Goal: Transaction & Acquisition: Purchase product/service

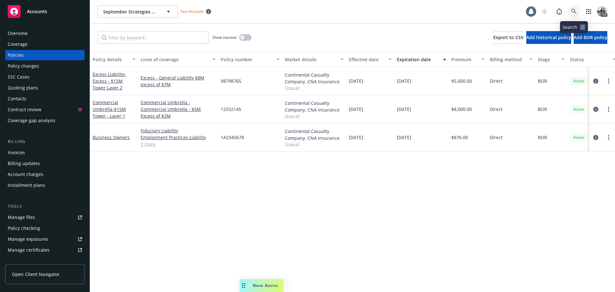
click at [571, 9] on icon at bounding box center [574, 12] width 6 height 6
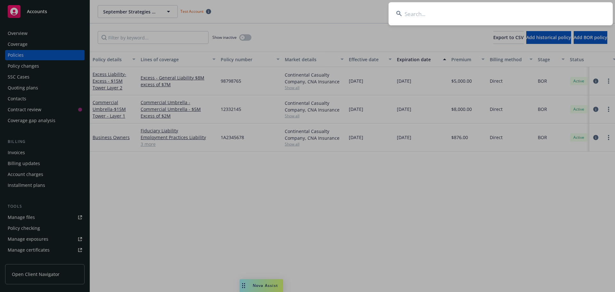
click at [440, 12] on input at bounding box center [500, 13] width 224 height 23
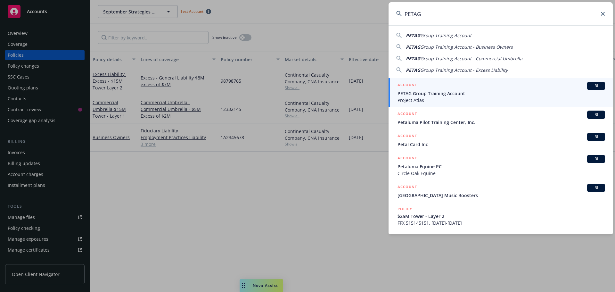
type input "PETAG"
click at [409, 97] on span "Project Atlas" at bounding box center [501, 100] width 208 height 7
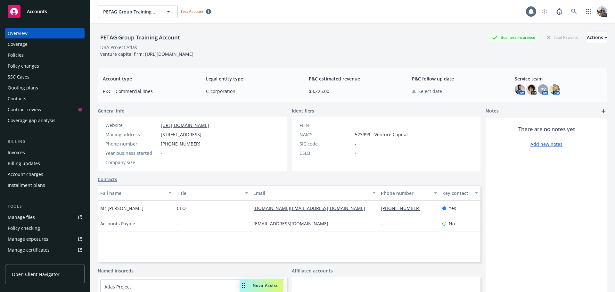
click at [9, 53] on div "Policies" at bounding box center [16, 55] width 16 height 10
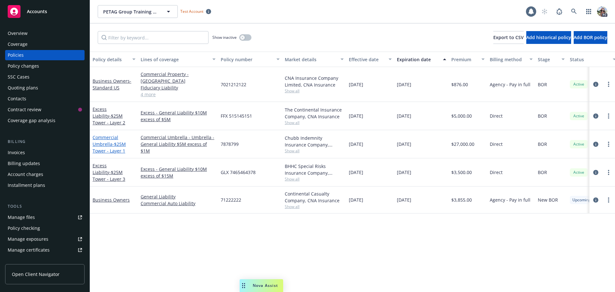
click at [101, 144] on span "- $25M Tower - Layer 1" at bounding box center [109, 147] width 33 height 13
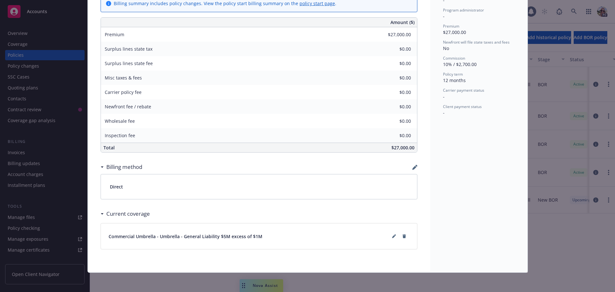
scroll to position [246, 0]
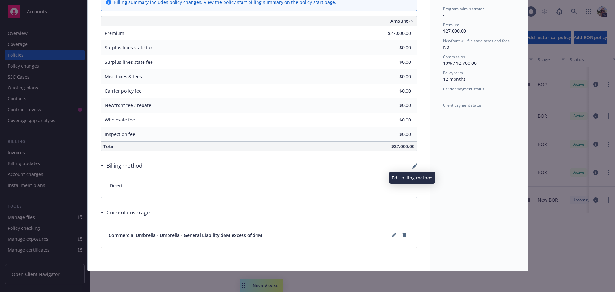
click at [412, 167] on icon "button" at bounding box center [414, 166] width 4 height 4
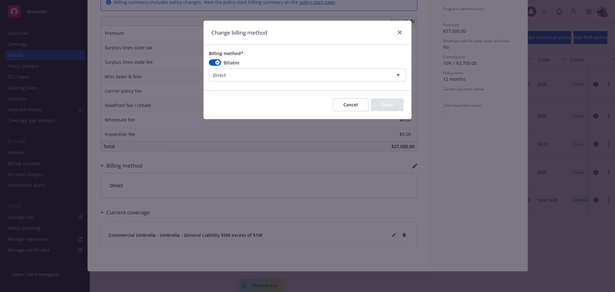
click at [225, 77] on html "Accounts Overview Coverage Policies Policy changes SSC Cases Quoting plans Cont…" at bounding box center [307, 146] width 615 height 292
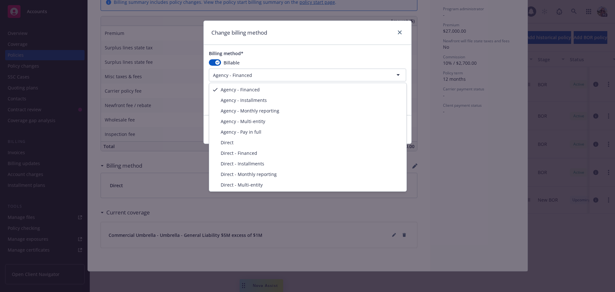
click at [307, 75] on html "Accounts Overview Coverage Policies Policy changes SSC Cases Quoting plans Cont…" at bounding box center [307, 146] width 615 height 292
select select "AGENCY_PAY_IN_FULL"
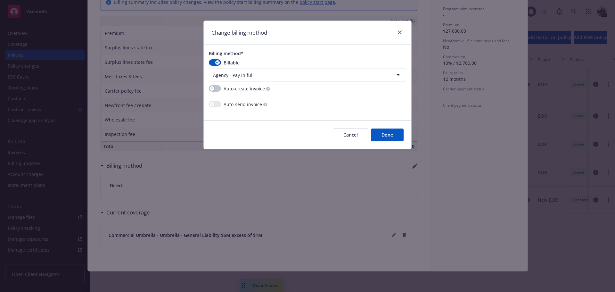
click at [388, 135] on button "Done" at bounding box center [387, 134] width 33 height 13
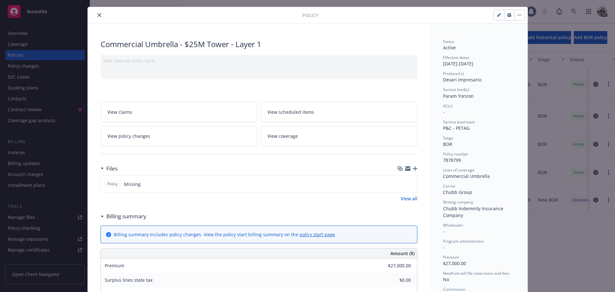
scroll to position [0, 0]
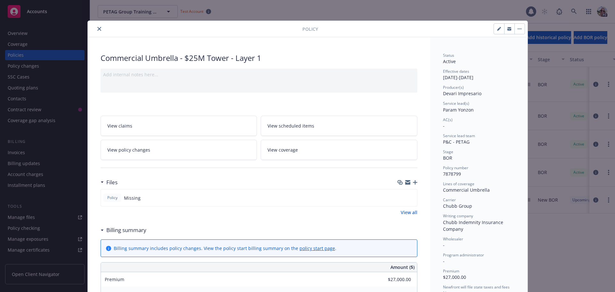
click at [97, 29] on icon "close" at bounding box center [99, 29] width 4 height 4
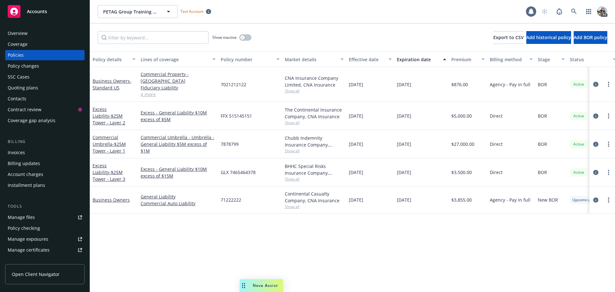
click at [15, 155] on div "Invoices" at bounding box center [16, 152] width 17 height 10
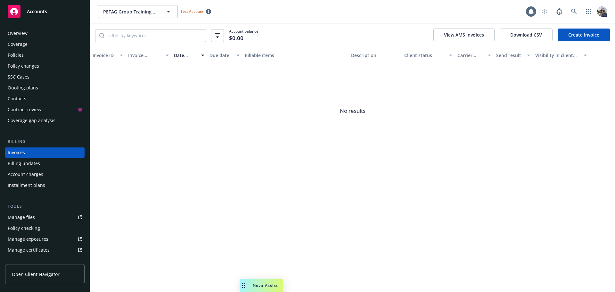
click at [582, 36] on link "Create Invoice" at bounding box center [584, 35] width 52 height 13
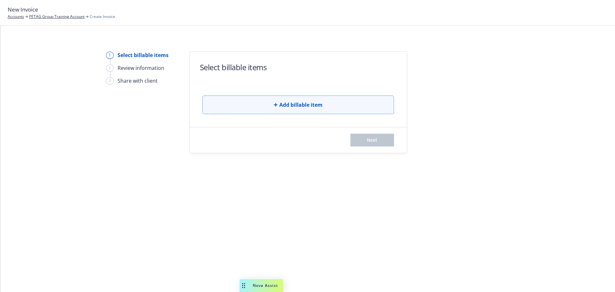
click at [306, 98] on button "Add billable item" at bounding box center [298, 104] width 192 height 19
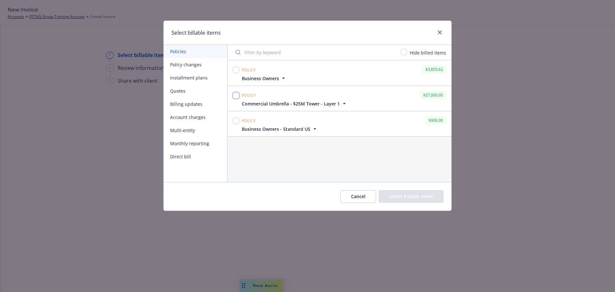
click at [234, 95] on input "checkbox" at bounding box center [236, 95] width 6 height 6
checkbox input "true"
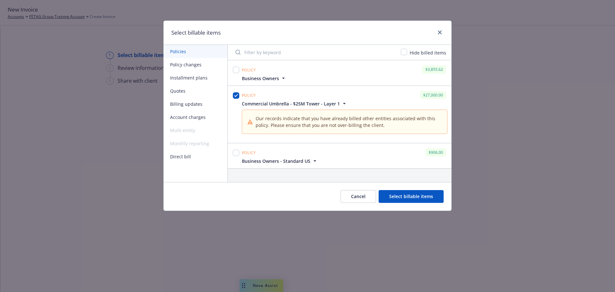
click at [410, 198] on button "Select billable items" at bounding box center [411, 196] width 65 height 13
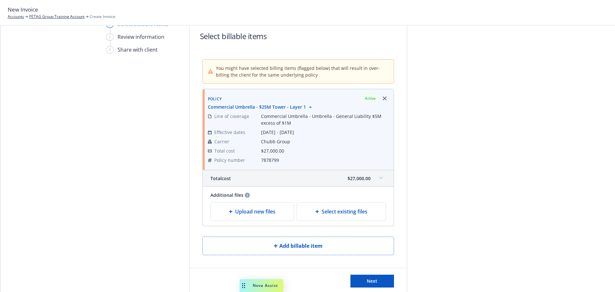
scroll to position [59, 0]
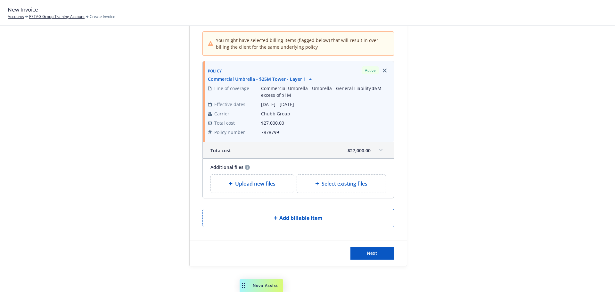
click at [235, 184] on span "Upload new files" at bounding box center [255, 184] width 40 height 8
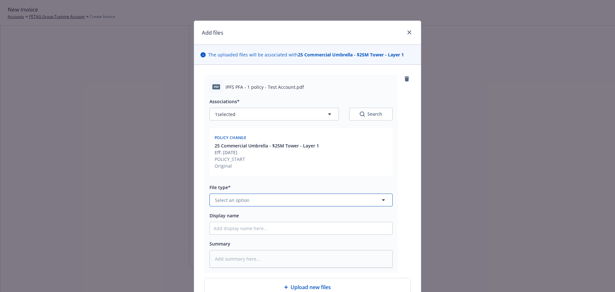
click at [234, 197] on span "Select an option" at bounding box center [232, 200] width 35 height 7
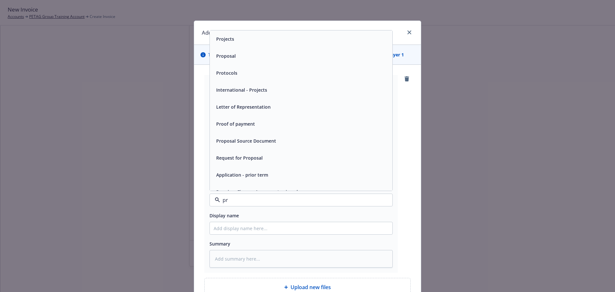
type input "pre"
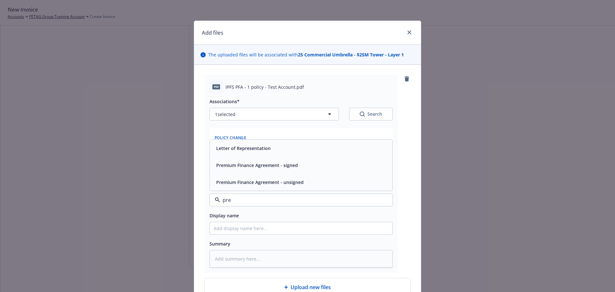
click at [257, 167] on span "Premium Finance Agreement - signed" at bounding box center [257, 165] width 82 height 7
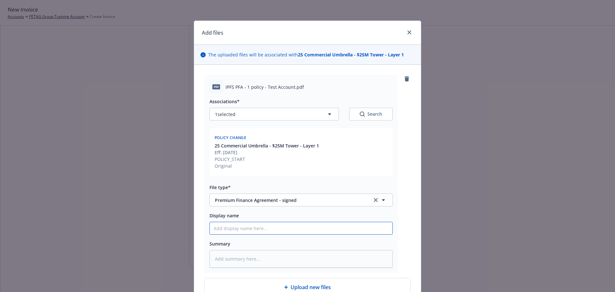
drag, startPoint x: 226, startPoint y: 230, endPoint x: 231, endPoint y: 218, distance: 12.5
click at [226, 229] on input "Display name" at bounding box center [301, 228] width 183 height 12
type textarea "x"
type input "2"
type textarea "x"
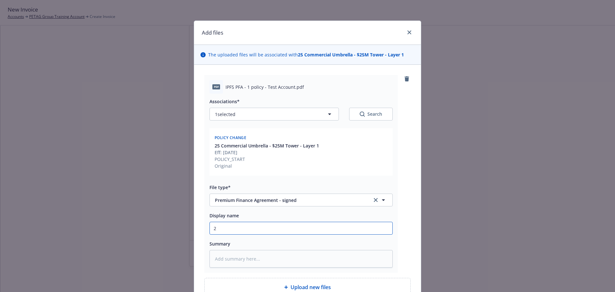
type input "25"
type textarea "x"
type input "25-"
type textarea "x"
type input "25-2"
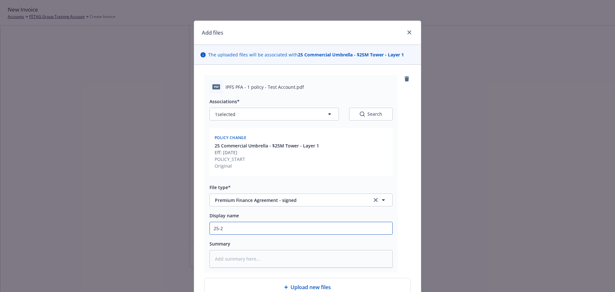
type textarea "x"
type input "25-26"
type textarea "x"
type input "25-26"
type textarea "x"
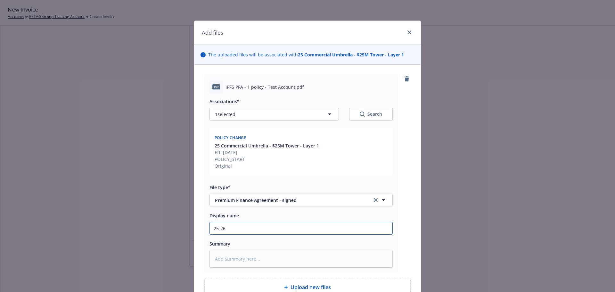
type input "25-26 U"
type textarea "x"
type input "25-26 UM"
type textarea "x"
type input "25-26 UMB"
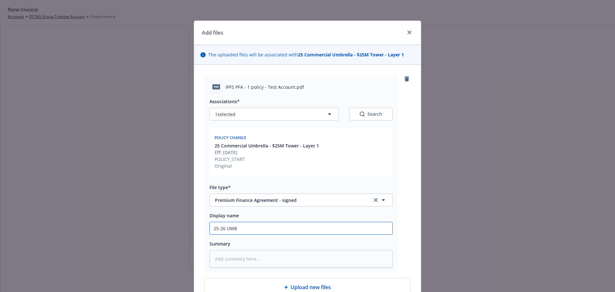
type textarea "x"
type input "25-26 UMB"
type textarea "x"
type input "25-26 UMB P"
type textarea "x"
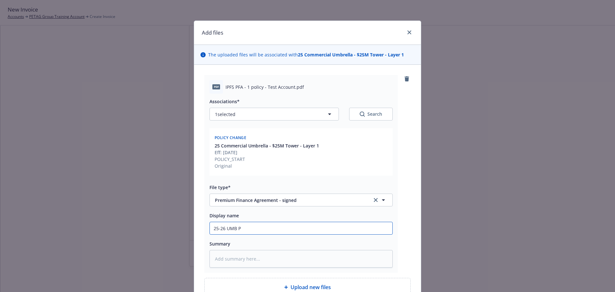
type input "25-26 UMB PF"
type textarea "x"
type input "25-26 UMB PFA"
type textarea "x"
type input "25-26 UMB PFA"
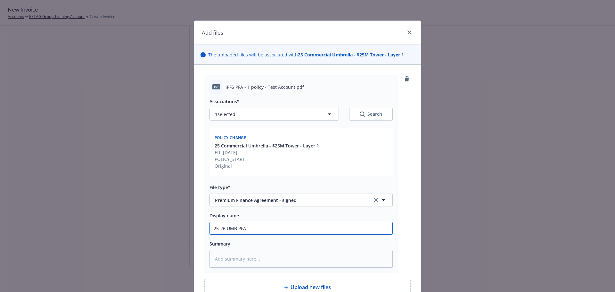
type textarea "x"
type input "25-26 UMB PFA -"
type textarea "x"
type input "25-26 UMB PFA -"
type textarea "x"
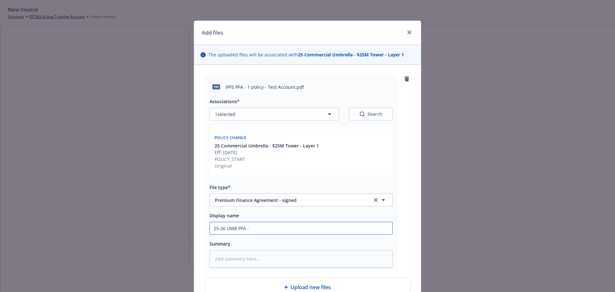
type input "25-26 UMB PFA - I"
type textarea "x"
type input "25-26 UMB PFA - IP"
type textarea "x"
type input "25-26 UMB PFA - IPF"
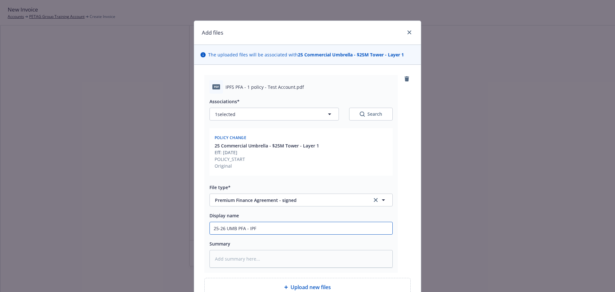
type textarea "x"
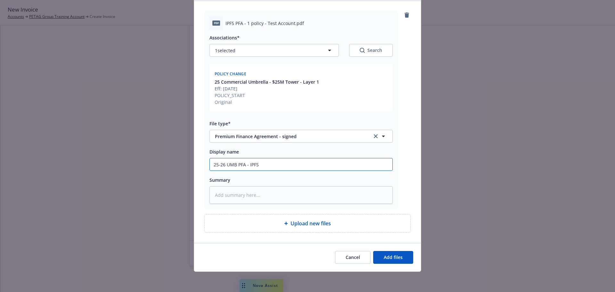
scroll to position [64, 0]
type input "25-26 UMB PFA - IPFS"
click at [400, 256] on span "Add files" at bounding box center [393, 257] width 19 height 6
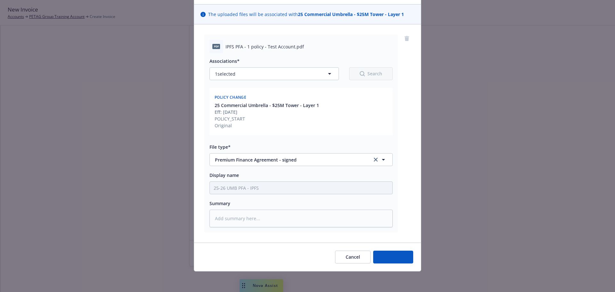
scroll to position [40, 0]
type textarea "x"
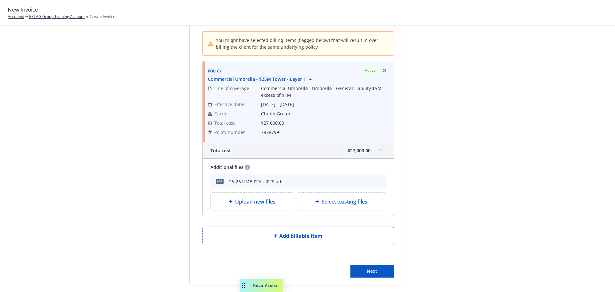
click at [339, 202] on span "Select existing files" at bounding box center [345, 202] width 46 height 8
select select "Invoice - Third Party"
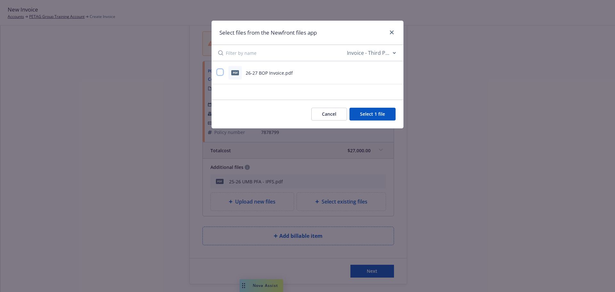
click at [221, 70] on input "checkbox" at bounding box center [220, 72] width 6 height 6
checkbox input "true"
click at [365, 115] on button "Select 2 files" at bounding box center [371, 114] width 48 height 13
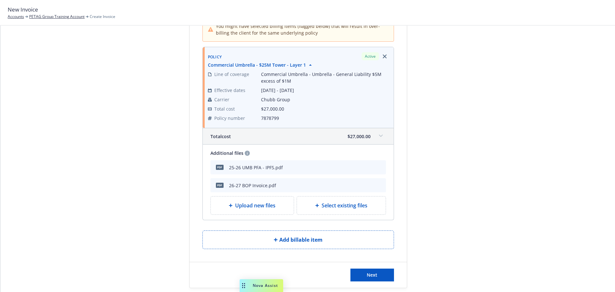
scroll to position [95, 0]
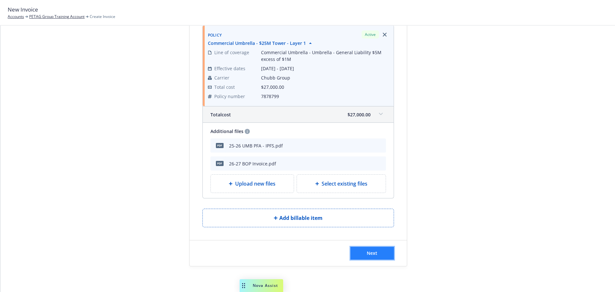
click at [360, 255] on button "Next" at bounding box center [372, 253] width 44 height 13
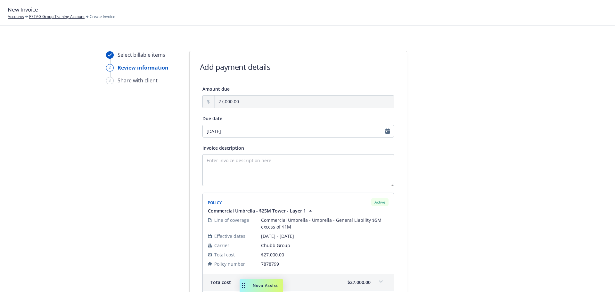
scroll to position [0, 0]
click at [216, 162] on textarea "Invoice description" at bounding box center [298, 170] width 192 height 32
click at [206, 162] on textarea "Invoice description" at bounding box center [298, 170] width 192 height 32
paste textarea "Premium Financed - Fully Funded"
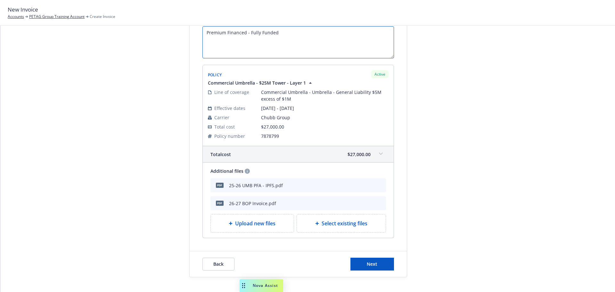
scroll to position [139, 0]
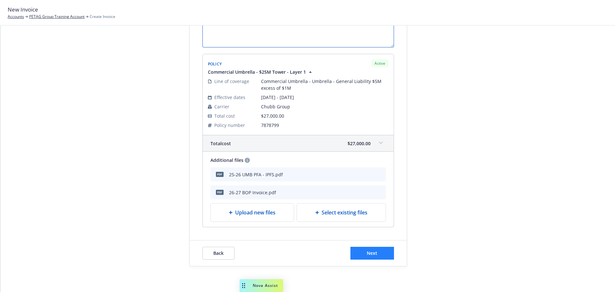
type textarea "Premium Financed - Fully Funded"
click at [370, 253] on span "Next" at bounding box center [372, 253] width 11 height 6
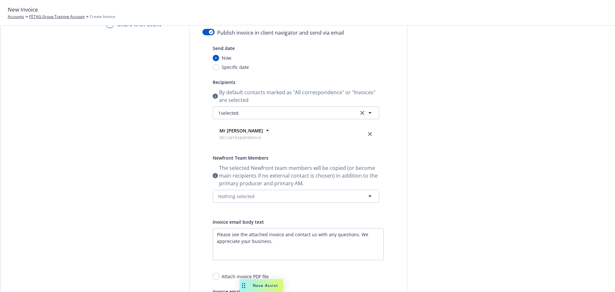
scroll to position [0, 0]
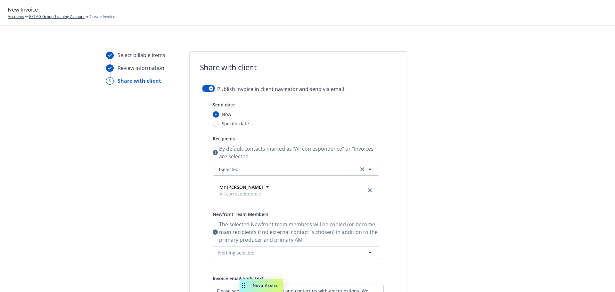
click at [210, 87] on div "button" at bounding box center [211, 88] width 4 height 4
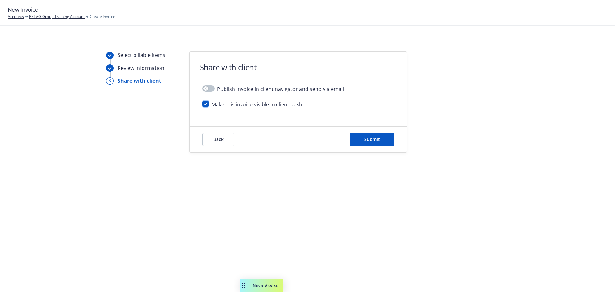
click at [204, 102] on input "checkbox" at bounding box center [205, 104] width 6 height 6
checkbox input "true"
click at [207, 89] on div "button" at bounding box center [205, 88] width 4 height 4
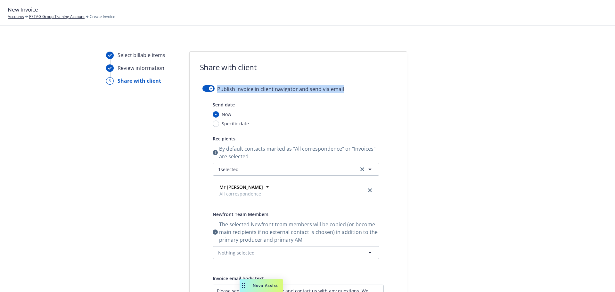
drag, startPoint x: 343, startPoint y: 90, endPoint x: 216, endPoint y: 92, distance: 127.5
click at [216, 92] on div "Publish invoice in client navigator and send via email" at bounding box center [298, 92] width 192 height 15
click at [210, 87] on icon "button" at bounding box center [211, 88] width 3 height 2
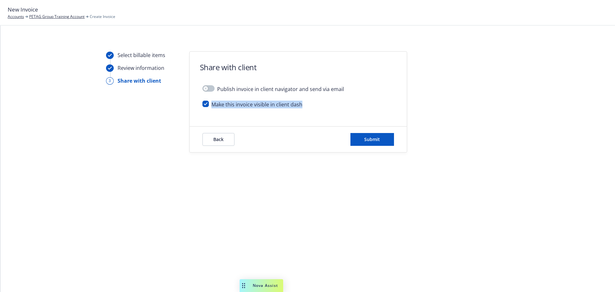
drag, startPoint x: 311, startPoint y: 105, endPoint x: 208, endPoint y: 107, distance: 103.1
click at [208, 107] on div "Make this invoice visible in client dash" at bounding box center [298, 107] width 192 height 13
click at [302, 108] on div "Make this invoice visible in client dash" at bounding box center [298, 107] width 192 height 13
drag, startPoint x: 306, startPoint y: 106, endPoint x: 275, endPoint y: 106, distance: 30.7
click at [275, 106] on div "Make this invoice visible in client dash" at bounding box center [298, 107] width 192 height 13
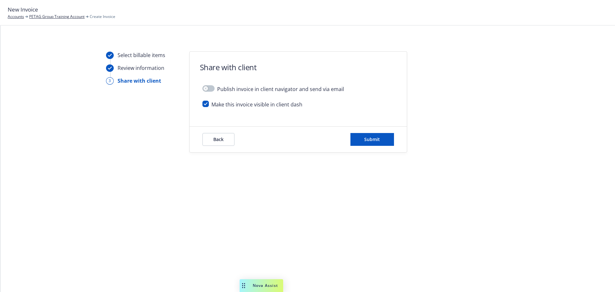
click at [225, 118] on form "Share with client Publish invoice in client navigator and send via email Make t…" at bounding box center [298, 102] width 217 height 101
click at [205, 102] on input "checkbox" at bounding box center [205, 104] width 6 height 6
checkbox input "false"
click at [360, 143] on button "Submit" at bounding box center [372, 139] width 44 height 13
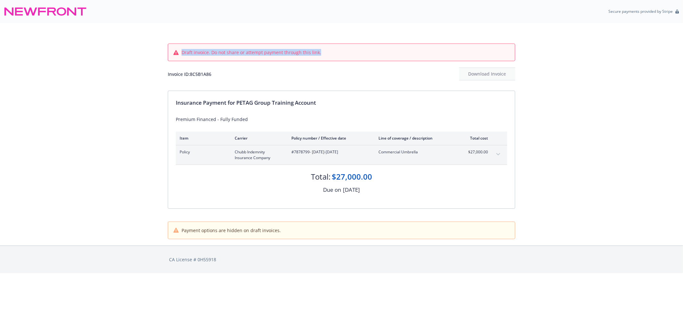
drag, startPoint x: 342, startPoint y: 55, endPoint x: 171, endPoint y: 55, distance: 171.3
click at [170, 55] on div "Draft invoice. Do not share or attempt payment through this link." at bounding box center [341, 52] width 347 height 17
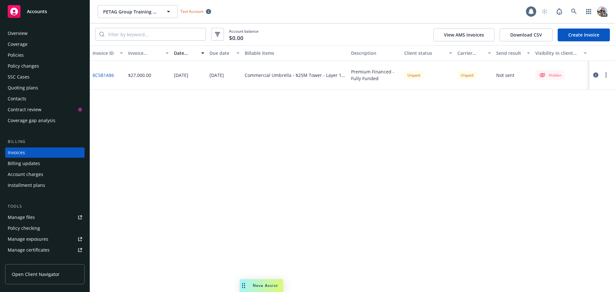
click at [603, 74] on button "button" at bounding box center [606, 75] width 8 height 8
click at [544, 166] on link "Void" at bounding box center [569, 165] width 82 height 13
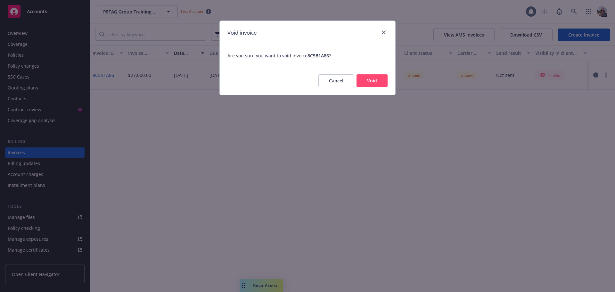
click at [377, 83] on button "Void" at bounding box center [371, 80] width 31 height 13
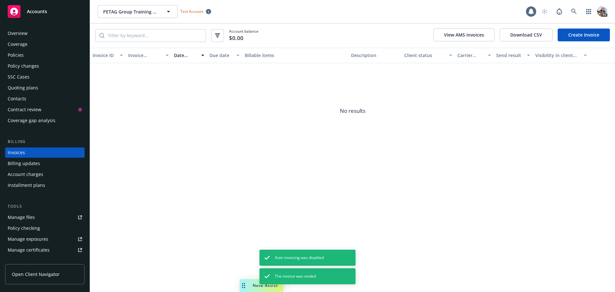
click at [15, 54] on div "Policies" at bounding box center [16, 55] width 16 height 10
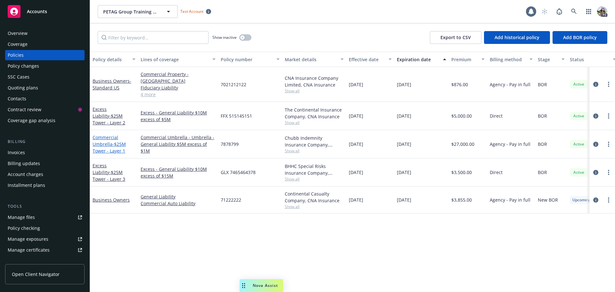
click at [108, 134] on link "Commercial Umbrella - $25M Tower - Layer 1" at bounding box center [109, 144] width 33 height 20
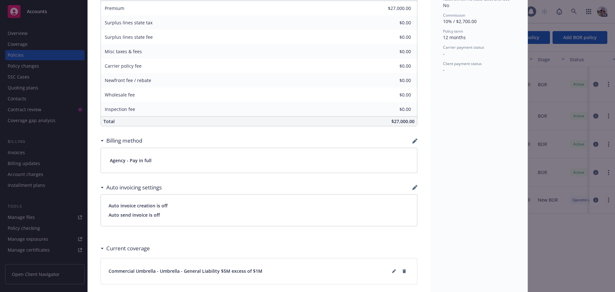
scroll to position [288, 0]
click at [413, 140] on icon "button" at bounding box center [414, 141] width 4 height 4
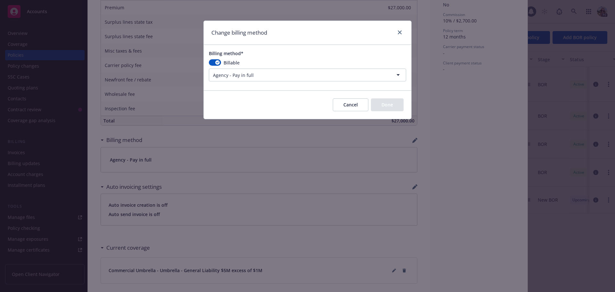
click at [248, 74] on html "Accounts Overview Coverage Policies Policy changes SSC Cases Quoting plans Cont…" at bounding box center [307, 146] width 615 height 292
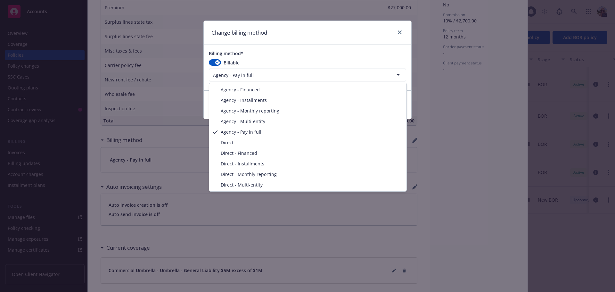
select select "AGENCY_FINANCED"
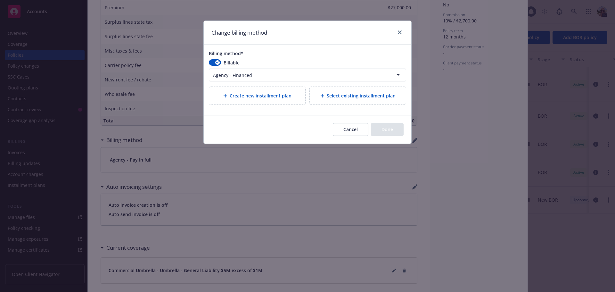
click at [276, 95] on span "Create new installment plan" at bounding box center [261, 95] width 62 height 7
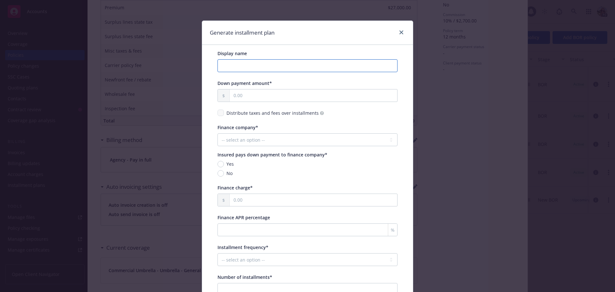
click at [245, 67] on input "Display name" at bounding box center [307, 65] width 180 height 13
type input "25-26 Umbrella PFA - IPFS"
click at [249, 94] on input "text" at bounding box center [313, 95] width 167 height 12
click at [259, 96] on input "8,115.00" at bounding box center [313, 95] width 167 height 12
type input "8,115.02"
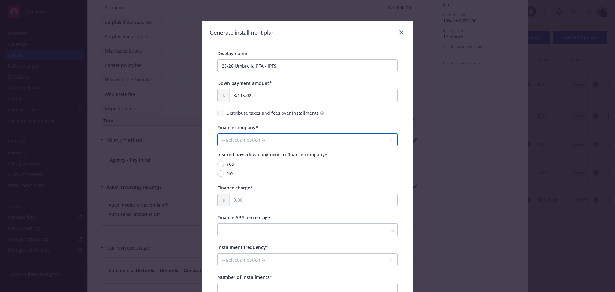
click at [238, 142] on select "-- select an option -- Imperial Premium Financing Specialists Next Wave First I…" at bounding box center [307, 139] width 180 height 13
click at [217, 133] on select "-- select an option -- Imperial Premium Financing Specialists Next Wave First I…" at bounding box center [307, 139] width 180 height 13
click at [234, 140] on select "-- select an option -- Imperial Premium Financing Specialists Next Wave First I…" at bounding box center [307, 139] width 180 height 13
select select "Imperial Premium Finance Specialists (IPFS)"
click at [217, 133] on select "-- select an option -- Imperial Premium Financing Specialists Next Wave First I…" at bounding box center [307, 139] width 180 height 13
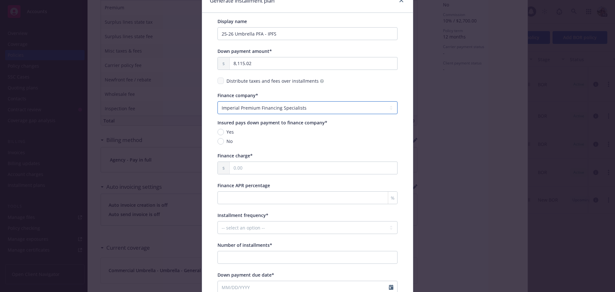
scroll to position [64, 0]
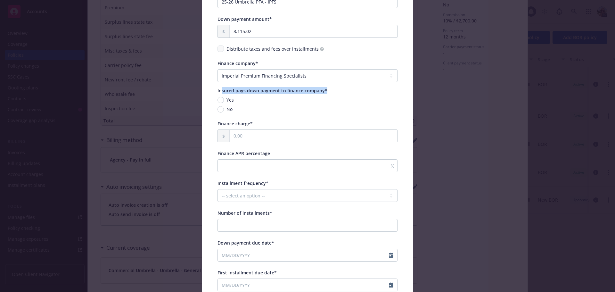
drag, startPoint x: 323, startPoint y: 89, endPoint x: 218, endPoint y: 94, distance: 105.5
click at [218, 94] on div "Insured pays down payment to finance company*" at bounding box center [307, 90] width 180 height 7
click at [217, 108] on input "No" at bounding box center [220, 109] width 6 height 6
radio input "true"
click at [241, 135] on input "text" at bounding box center [313, 136] width 167 height 12
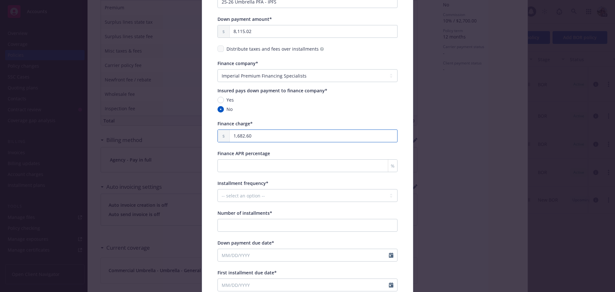
type input "1,682.60"
type input "8.53"
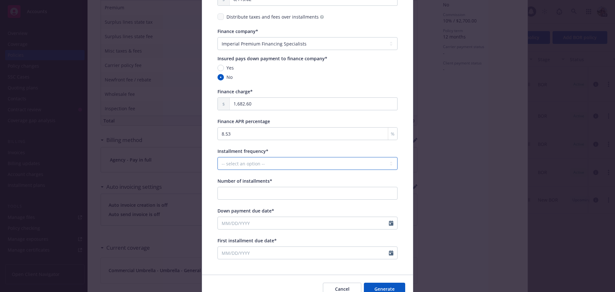
scroll to position [128, 0]
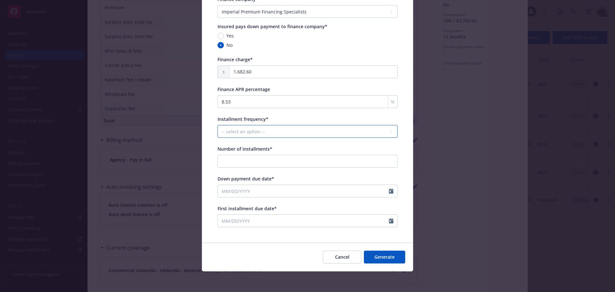
click at [228, 135] on select "-- select an option -- Monthly Quarterly Bimonthly Semiannually Annually" at bounding box center [307, 131] width 180 height 13
select select "MONTHLY"
click at [217, 125] on select "-- select an option -- Monthly Quarterly Bimonthly Semiannually Annually" at bounding box center [307, 131] width 180 height 13
click at [226, 161] on input "Number of installments*" at bounding box center [307, 161] width 180 height 13
type input "11"
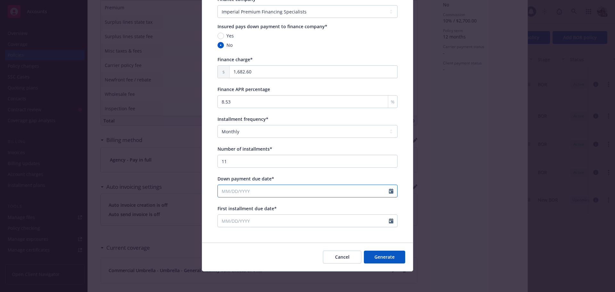
select select "9"
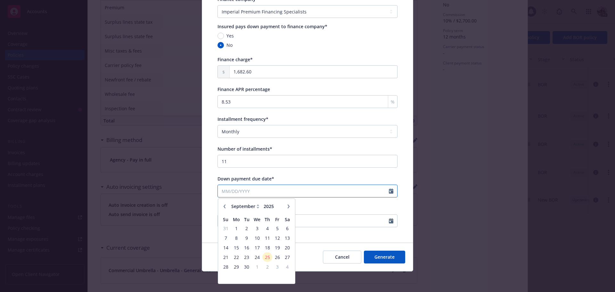
click at [232, 190] on input "Down payment due date*" at bounding box center [303, 191] width 171 height 12
type input "09/26/2025"
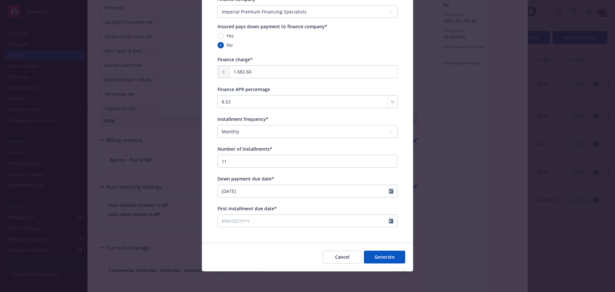
click at [301, 204] on div "Display name 25-26 Umbrella PFA - IPFS Down payment amount* 8,115.02 Distribute…" at bounding box center [307, 74] width 180 height 305
click at [242, 222] on input "First installment due date*" at bounding box center [303, 221] width 171 height 12
select select "9"
type input "10/26/2025"
click at [256, 245] on div "Cancel Generate" at bounding box center [307, 256] width 211 height 29
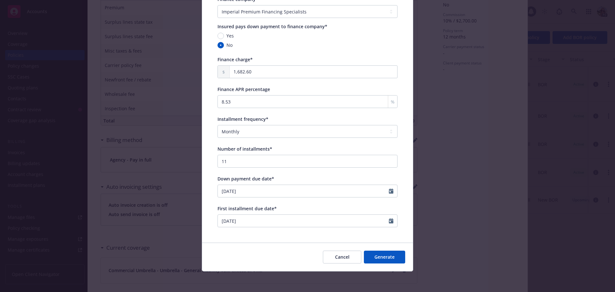
click at [387, 251] on button "Generate" at bounding box center [384, 256] width 41 height 13
select select "Imperial Premium Finance Specialists (IPFS)"
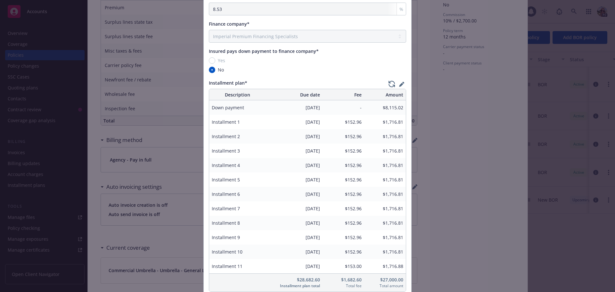
scroll to position [160, 0]
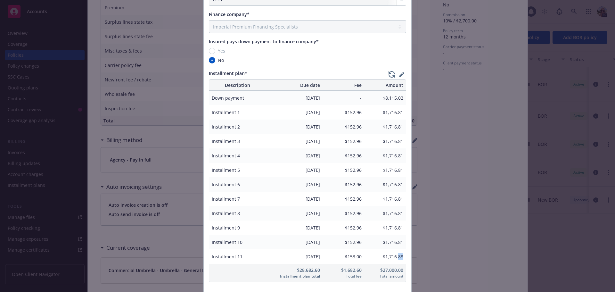
drag, startPoint x: 400, startPoint y: 257, endPoint x: 396, endPoint y: 257, distance: 4.8
click at [396, 257] on div "$1,716.88" at bounding box center [385, 256] width 42 height 14
click at [402, 73] on icon "button" at bounding box center [403, 73] width 2 height 2
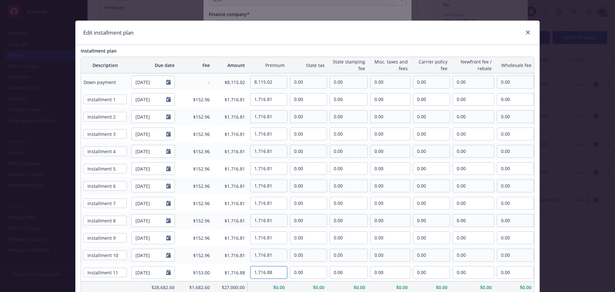
drag, startPoint x: 273, startPoint y: 271, endPoint x: 267, endPoint y: 273, distance: 5.5
click at [267, 273] on input "1,716.88" at bounding box center [268, 272] width 37 height 12
type input "1,716.81"
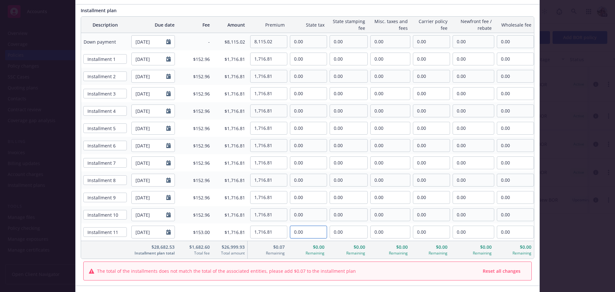
scroll to position [64, 0]
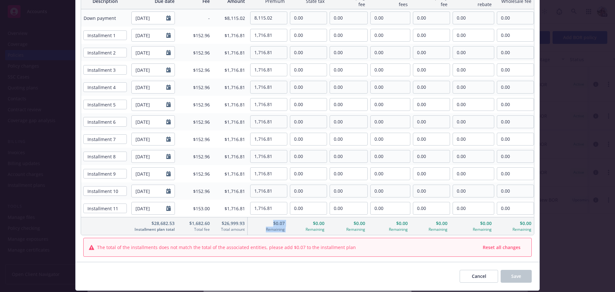
drag, startPoint x: 285, startPoint y: 226, endPoint x: 265, endPoint y: 224, distance: 20.9
click at [265, 224] on tr "$28,682.53 Installment plan total $1,682.60 Total fee $26,999.93 Total amount $…" at bounding box center [307, 226] width 453 height 18
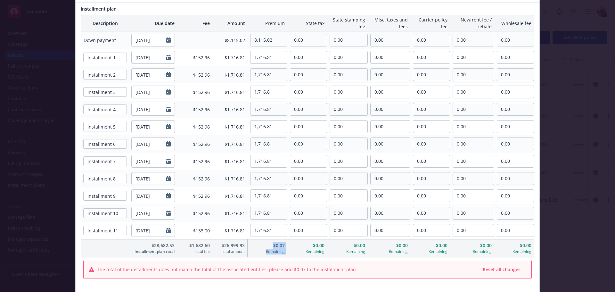
scroll to position [0, 0]
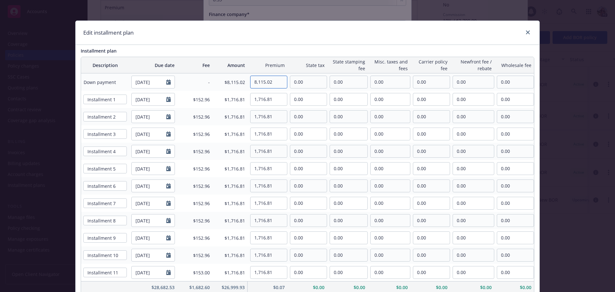
drag, startPoint x: 269, startPoint y: 82, endPoint x: 264, endPoint y: 81, distance: 4.6
click at [264, 81] on input "8,115.02" at bounding box center [268, 82] width 37 height 12
click at [270, 79] on input "8,115.02" at bounding box center [268, 82] width 37 height 12
drag, startPoint x: 272, startPoint y: 82, endPoint x: 268, endPoint y: 80, distance: 4.2
click at [267, 81] on input "8,115.02" at bounding box center [268, 82] width 37 height 12
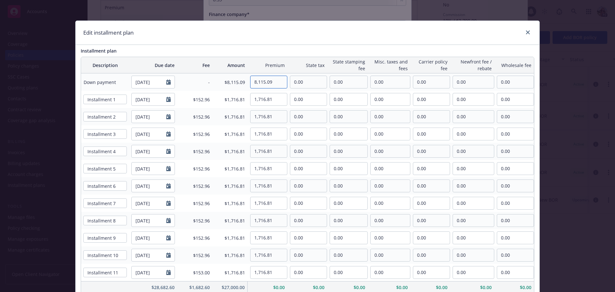
type input "8,115.09"
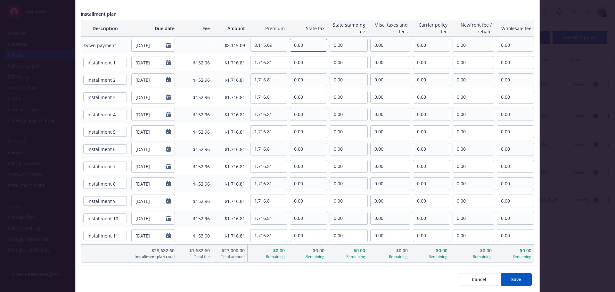
scroll to position [59, 0]
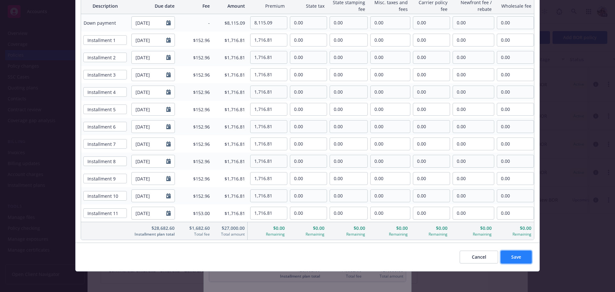
click at [511, 257] on span "Save" at bounding box center [516, 257] width 10 height 6
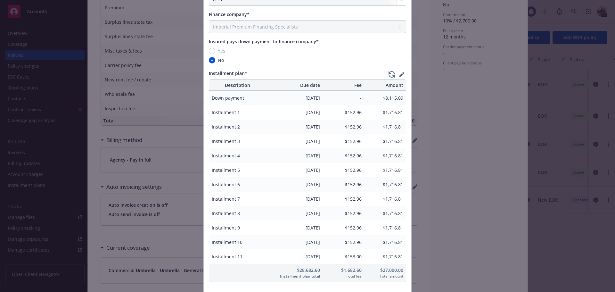
scroll to position [210, 0]
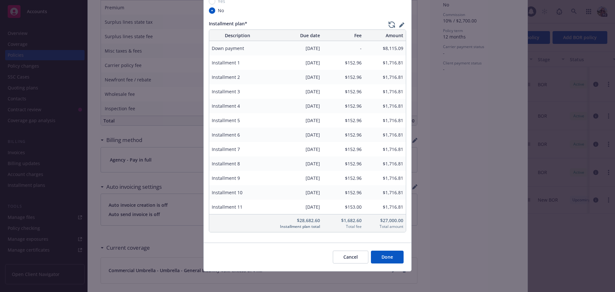
click at [394, 257] on button "Done" at bounding box center [387, 256] width 33 height 13
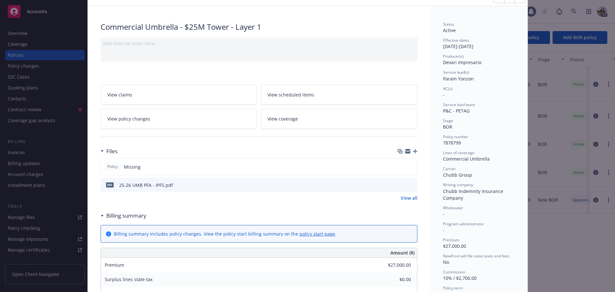
scroll to position [0, 0]
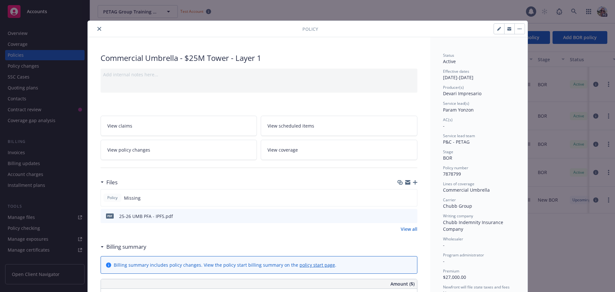
click at [97, 29] on icon "close" at bounding box center [99, 29] width 4 height 4
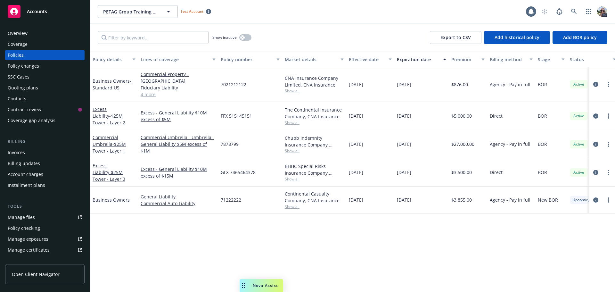
click at [14, 151] on div "Invoices" at bounding box center [16, 152] width 17 height 10
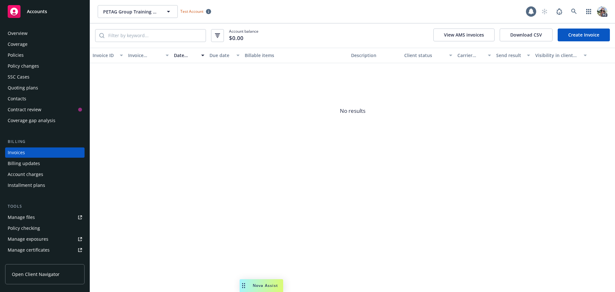
click at [576, 37] on link "Create Invoice" at bounding box center [584, 35] width 52 height 13
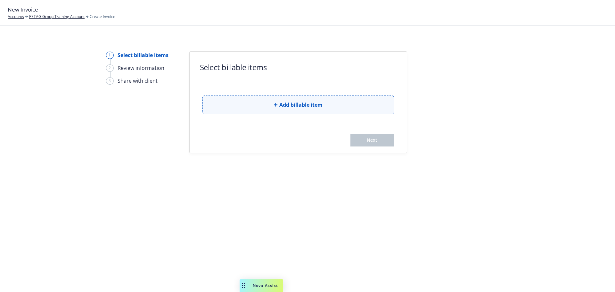
click at [265, 108] on button "Add billable item" at bounding box center [298, 104] width 192 height 19
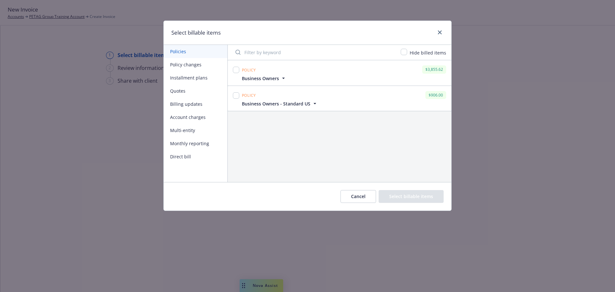
click at [181, 79] on button "Installment plans" at bounding box center [196, 77] width 64 height 13
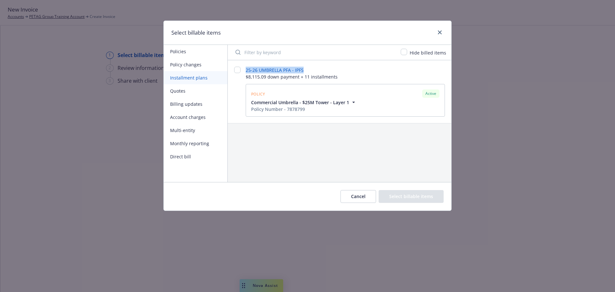
drag, startPoint x: 310, startPoint y: 69, endPoint x: 247, endPoint y: 71, distance: 63.1
click at [247, 71] on div "25-26 Umbrella PFA - IPFS $8,115.09 down payment + 11 installments" at bounding box center [345, 75] width 199 height 17
click at [236, 68] on input "checkbox" at bounding box center [237, 70] width 6 height 6
checkbox input "false"
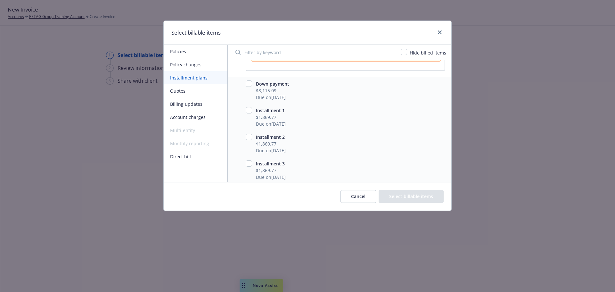
scroll to position [96, 0]
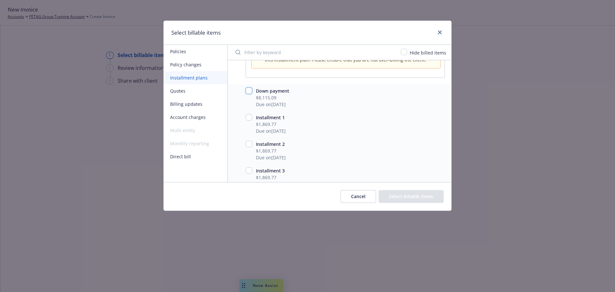
click at [248, 90] on input "checkbox" at bounding box center [249, 90] width 6 height 6
checkbox input "true"
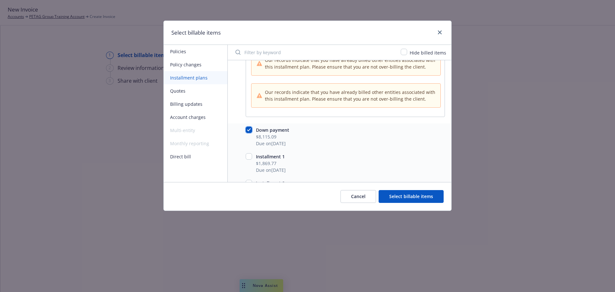
scroll to position [64, 0]
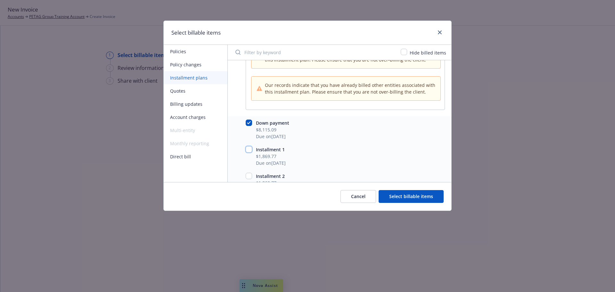
click at [249, 149] on input "checkbox" at bounding box center [249, 149] width 6 height 6
checkbox input "true"
click at [395, 198] on button "Select billable items" at bounding box center [411, 196] width 65 height 13
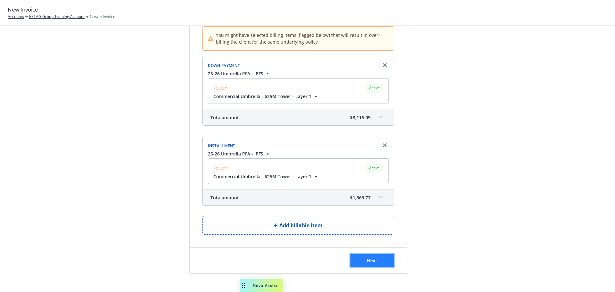
click at [362, 263] on button "Next" at bounding box center [372, 260] width 44 height 13
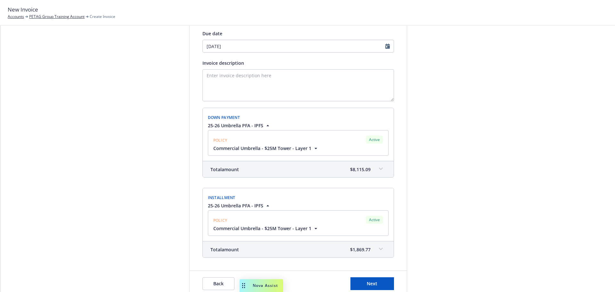
scroll to position [116, 0]
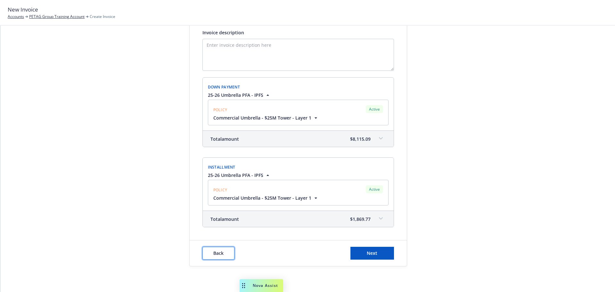
click at [222, 251] on button "Back" at bounding box center [218, 253] width 32 height 13
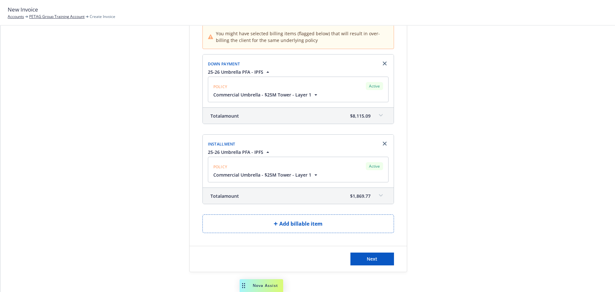
scroll to position [71, 0]
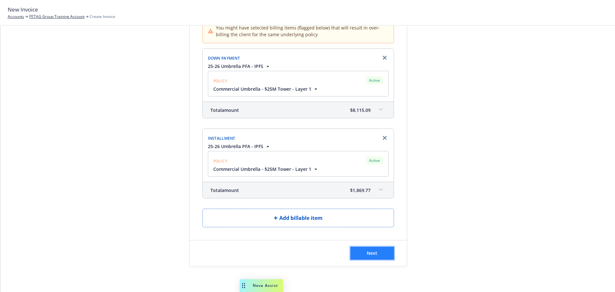
click at [360, 252] on button "Next" at bounding box center [372, 253] width 44 height 13
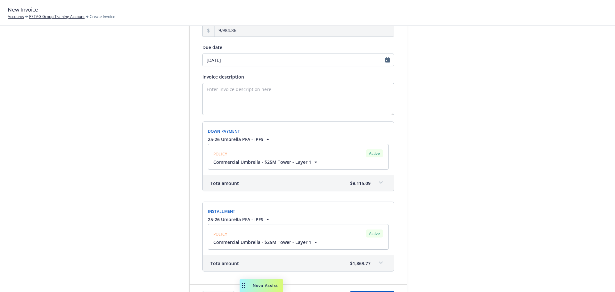
scroll to position [116, 0]
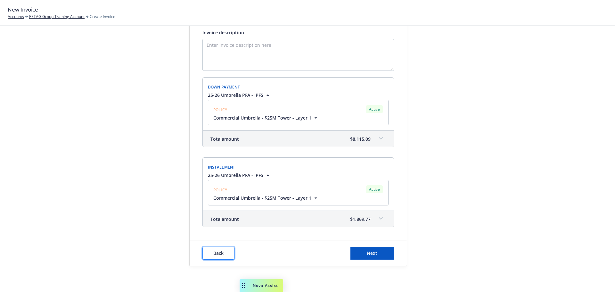
click at [217, 253] on span "Back" at bounding box center [218, 253] width 10 height 6
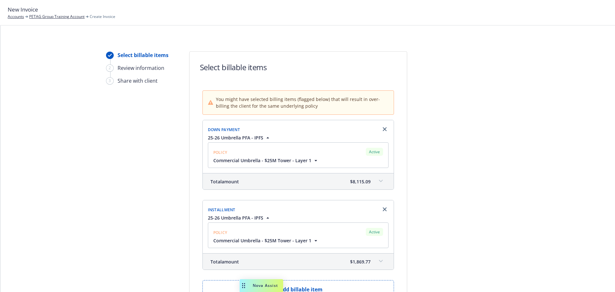
scroll to position [32, 0]
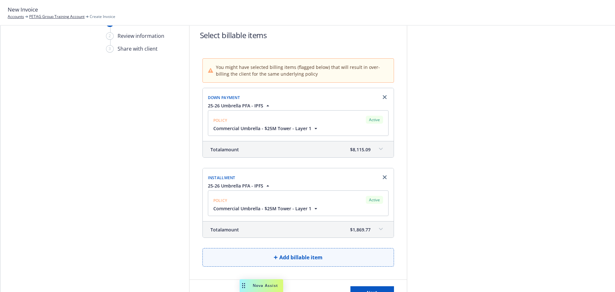
click at [261, 257] on button "Add billable item" at bounding box center [298, 257] width 192 height 19
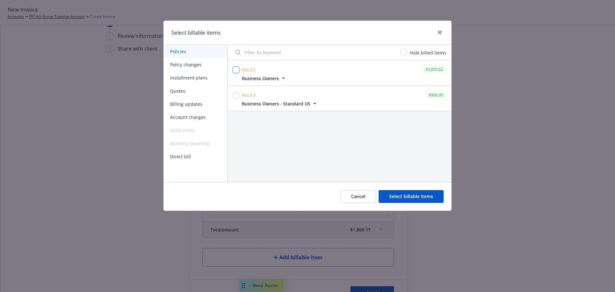
click at [236, 71] on input "checkbox" at bounding box center [236, 70] width 6 height 6
checkbox input "true"
click at [409, 193] on button "Select billable items" at bounding box center [411, 196] width 65 height 13
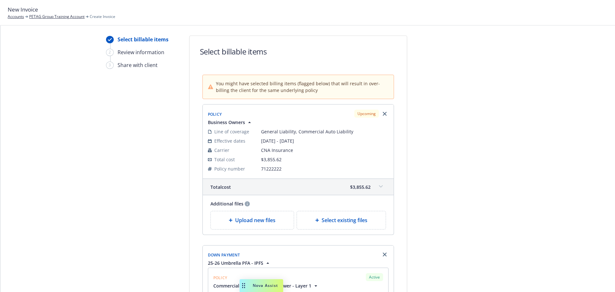
scroll to position [0, 0]
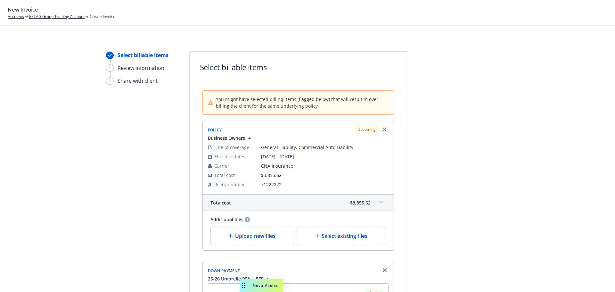
click at [383, 129] on icon "Remove browser" at bounding box center [385, 129] width 4 height 4
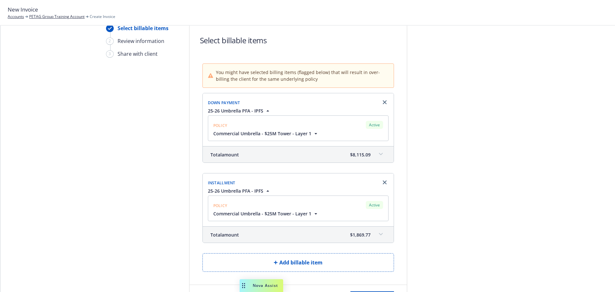
scroll to position [71, 0]
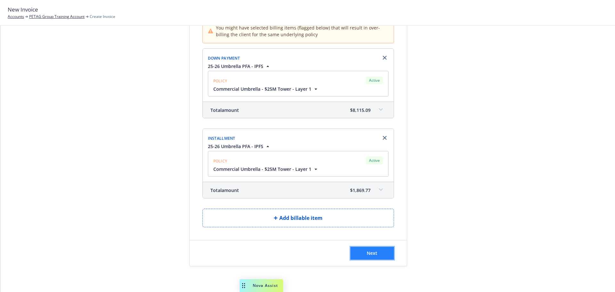
click at [363, 255] on button "Next" at bounding box center [372, 253] width 44 height 13
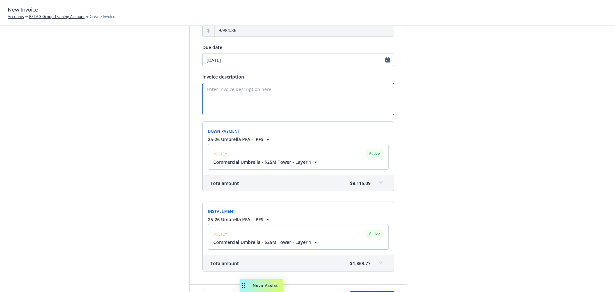
click at [221, 87] on textarea "Invoice description" at bounding box center [298, 99] width 192 height 32
select select "September"
select select "2025"
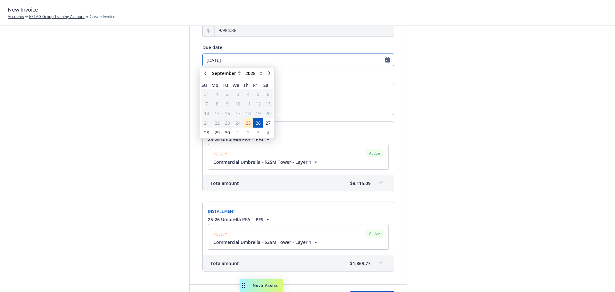
drag, startPoint x: 229, startPoint y: 58, endPoint x: 188, endPoint y: 60, distance: 41.3
click at [190, 60] on div "Amount due 9,984.86 Due date 09/26/2025 January February March April May June J…" at bounding box center [298, 142] width 217 height 257
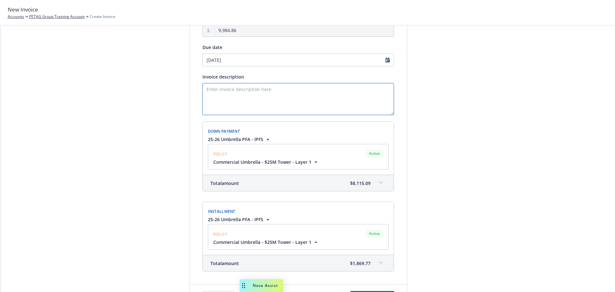
click at [302, 109] on textarea "Invoice description" at bounding box center [298, 99] width 192 height 32
click at [218, 85] on textarea "Invoice description" at bounding box center [298, 99] width 192 height 32
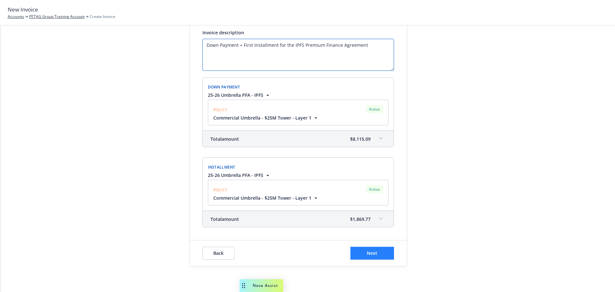
type textarea "Down Payment + First Installment for the IPFS Premium Finance Agreement"
click at [369, 258] on button "Next" at bounding box center [372, 253] width 44 height 13
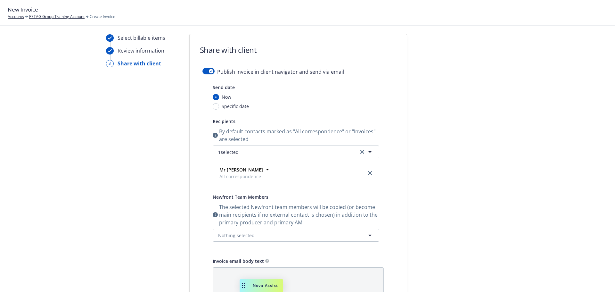
scroll to position [0, 0]
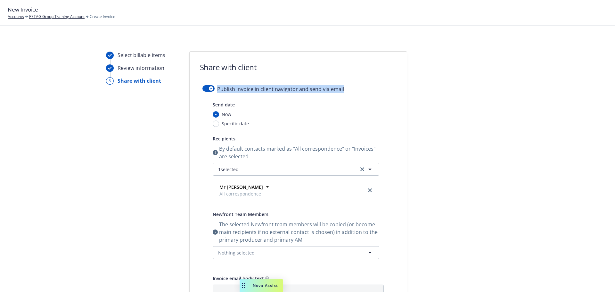
drag, startPoint x: 344, startPoint y: 88, endPoint x: 213, endPoint y: 88, distance: 131.0
click at [213, 88] on div "Publish invoice in client navigator and send via email" at bounding box center [298, 92] width 192 height 15
click at [209, 87] on div "button" at bounding box center [211, 88] width 4 height 4
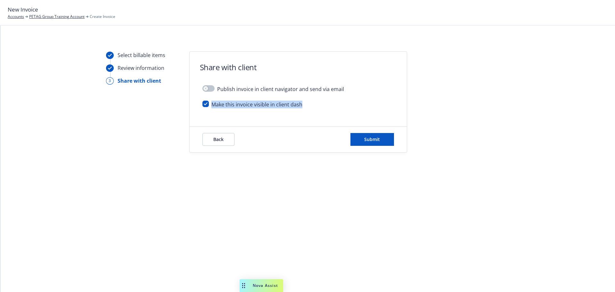
drag, startPoint x: 313, startPoint y: 106, endPoint x: 211, endPoint y: 103, distance: 101.9
click at [211, 103] on div "Make this invoice visible in client dash" at bounding box center [298, 107] width 192 height 13
click at [206, 105] on input "checkbox" at bounding box center [205, 104] width 6 height 6
click at [206, 104] on input "checkbox" at bounding box center [205, 104] width 6 height 6
checkbox input "true"
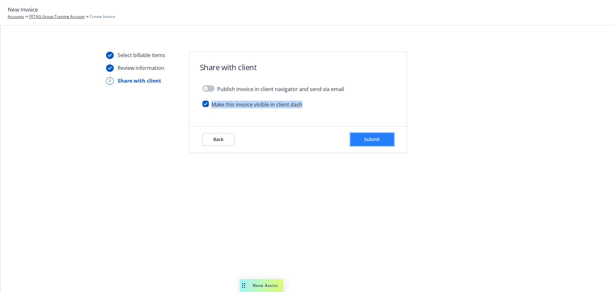
click at [377, 142] on span "Submit" at bounding box center [372, 139] width 16 height 6
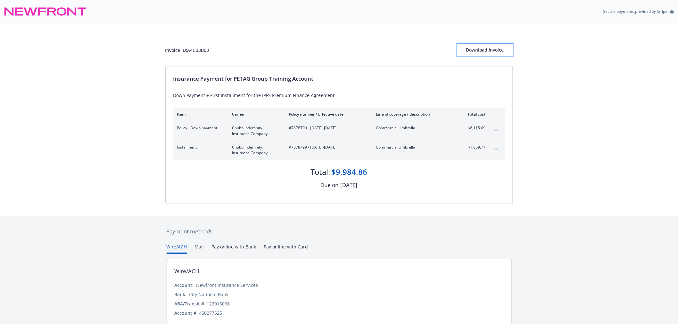
click at [485, 49] on div "Download Invoice" at bounding box center [485, 50] width 56 height 12
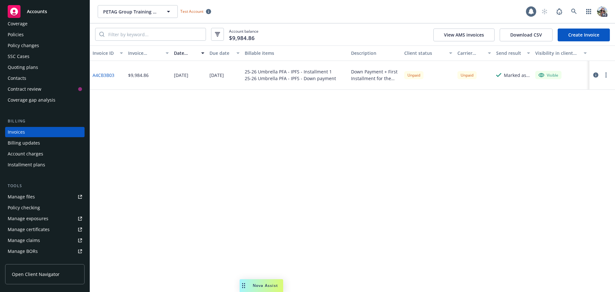
scroll to position [32, 0]
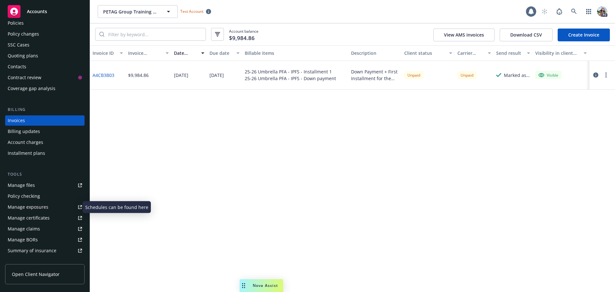
click at [30, 207] on div "Manage exposures" at bounding box center [28, 207] width 41 height 10
click at [13, 208] on div "Manage exposures" at bounding box center [28, 207] width 41 height 10
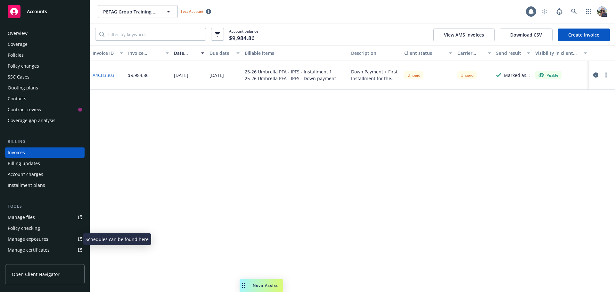
click at [14, 53] on div "Policies" at bounding box center [16, 55] width 16 height 10
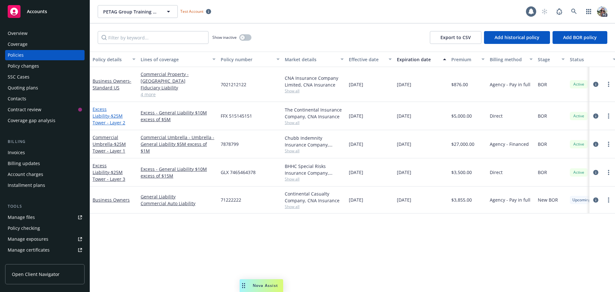
click at [102, 113] on span "- $25M Tower - Layer 2" at bounding box center [109, 119] width 33 height 13
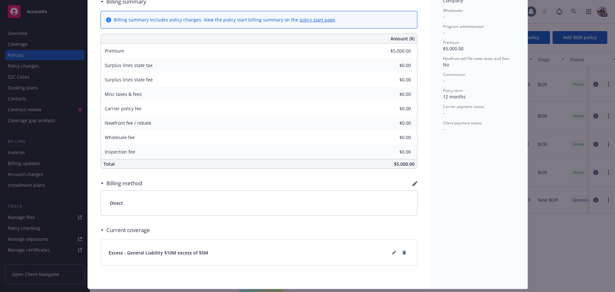
scroll to position [246, 0]
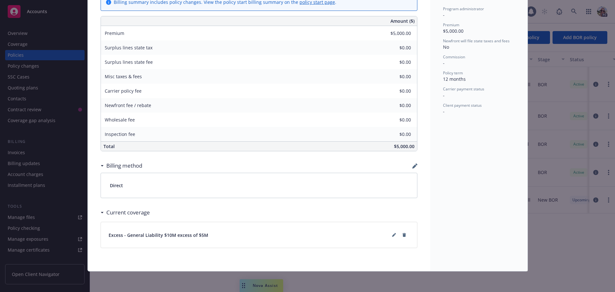
click at [412, 165] on icon "button" at bounding box center [414, 165] width 5 height 5
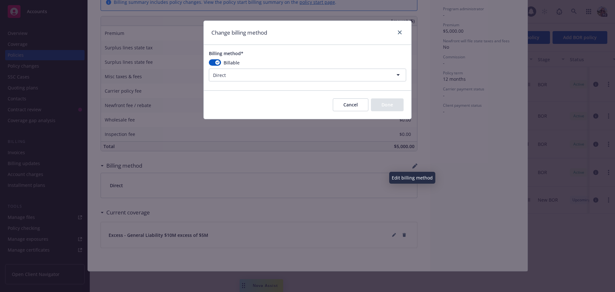
click at [238, 73] on html "Accounts Overview Coverage Policies Policy changes SSC Cases Quoting plans Cont…" at bounding box center [307, 146] width 615 height 292
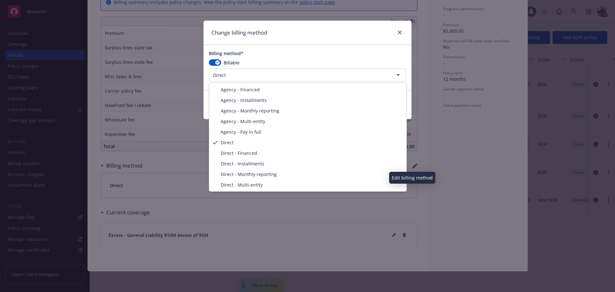
select select "AGENCY_MULTI_ENTITY"
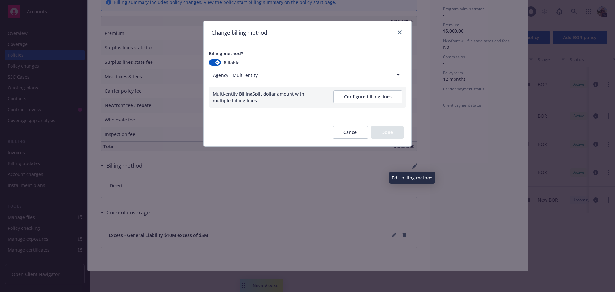
click at [367, 97] on button "Configure billing lines" at bounding box center [367, 96] width 69 height 13
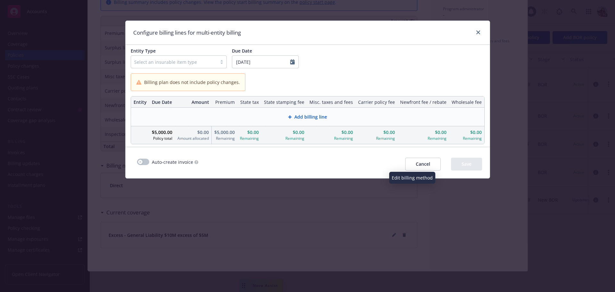
click at [146, 62] on div at bounding box center [173, 62] width 79 height 8
click at [144, 78] on span "Named Insured" at bounding box center [158, 78] width 34 height 7
click at [300, 116] on span "Add billing line" at bounding box center [310, 116] width 33 height 7
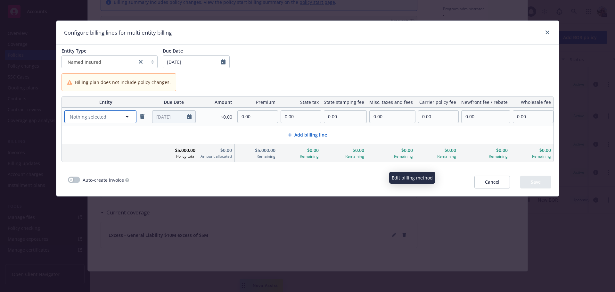
click at [81, 115] on span "Nothing selected" at bounding box center [88, 116] width 37 height 7
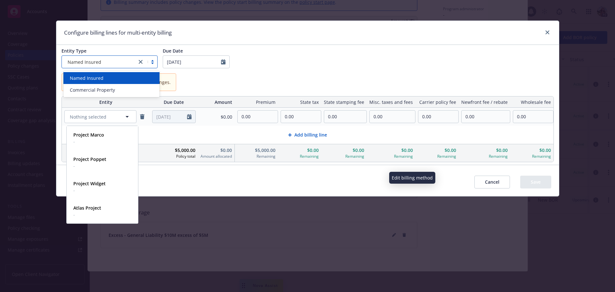
click at [115, 64] on div "Named Insured" at bounding box center [99, 62] width 69 height 7
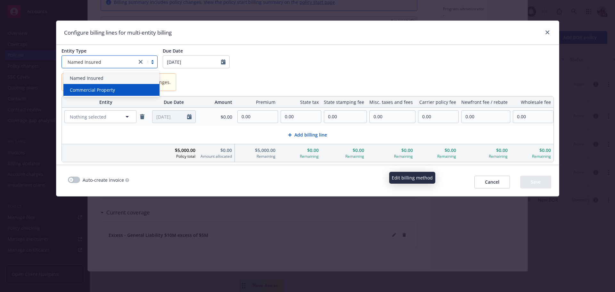
click at [81, 90] on span "Commercial Property" at bounding box center [92, 89] width 45 height 7
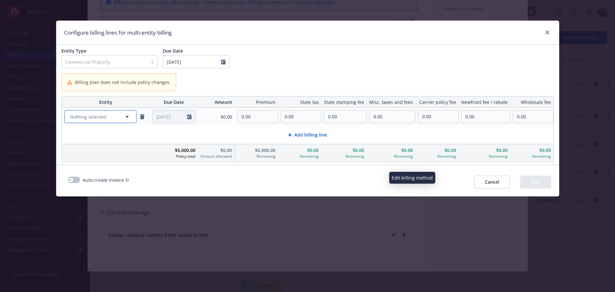
click at [89, 117] on span "Nothing selected" at bounding box center [88, 116] width 37 height 7
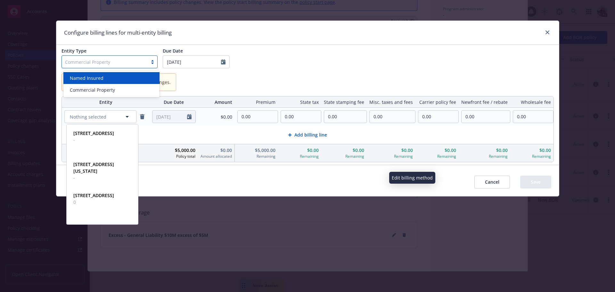
click at [98, 63] on div at bounding box center [104, 62] width 79 height 8
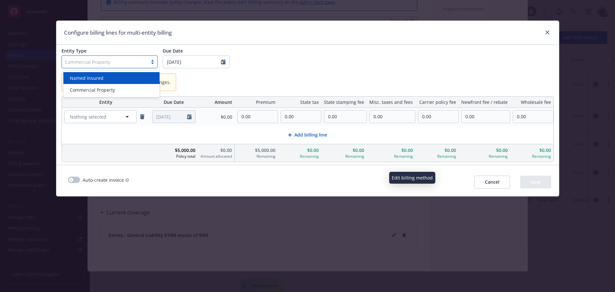
click at [93, 75] on span "Named Insured" at bounding box center [87, 78] width 34 height 7
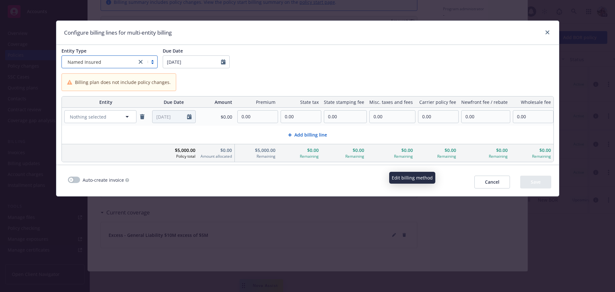
click at [308, 136] on span "Add billing line" at bounding box center [310, 134] width 33 height 7
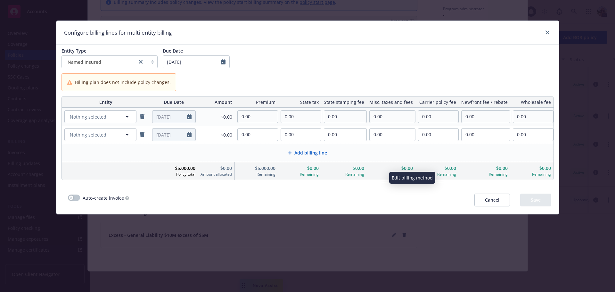
click at [307, 153] on span "Add billing line" at bounding box center [310, 152] width 33 height 7
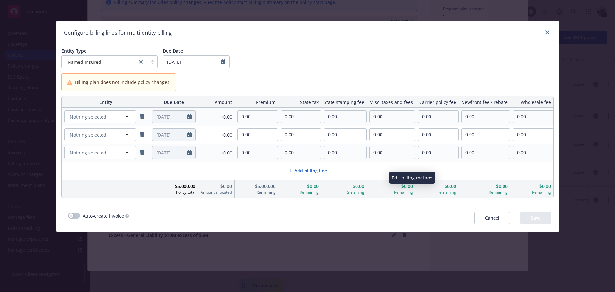
click at [306, 169] on span "Add billing line" at bounding box center [310, 170] width 33 height 7
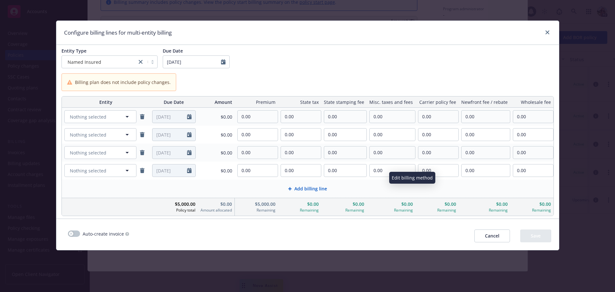
click at [307, 190] on span "Add billing line" at bounding box center [310, 188] width 33 height 7
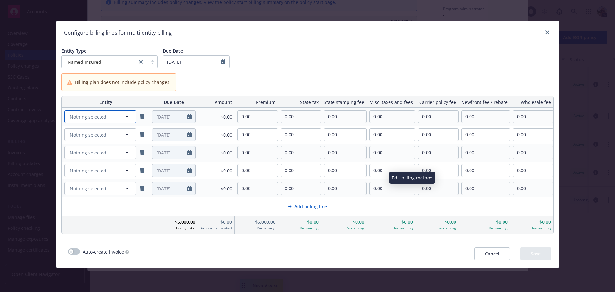
click at [121, 118] on button "Nothing selected" at bounding box center [100, 116] width 72 height 13
drag, startPoint x: 98, startPoint y: 134, endPoint x: 97, endPoint y: 137, distance: 3.6
click at [98, 134] on strong "Project Marco" at bounding box center [88, 135] width 31 height 6
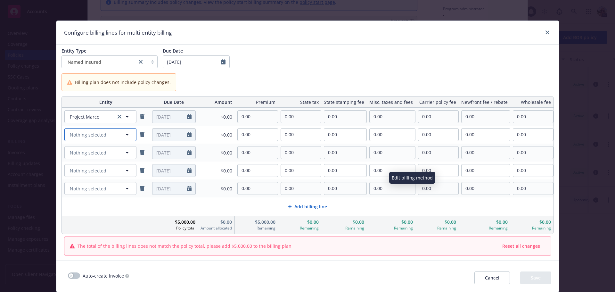
click at [93, 134] on span "Nothing selected" at bounding box center [88, 134] width 37 height 7
click at [92, 157] on span "-" at bounding box center [87, 159] width 33 height 7
click at [92, 156] on button "Nothing selected" at bounding box center [100, 152] width 72 height 13
click at [94, 175] on span "-" at bounding box center [87, 177] width 32 height 7
click at [92, 169] on span "Nothing selected" at bounding box center [88, 170] width 37 height 7
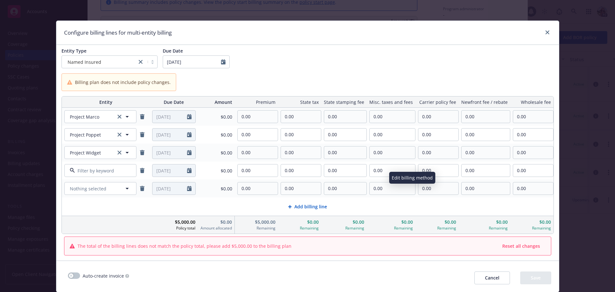
click at [100, 190] on div "Atlas Project -" at bounding box center [99, 192] width 63 height 16
click at [144, 188] on link "remove" at bounding box center [142, 188] width 8 height 8
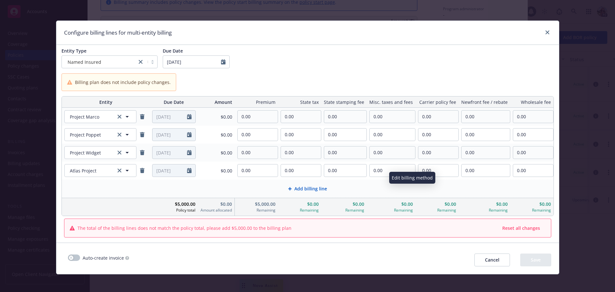
drag, startPoint x: 276, startPoint y: 204, endPoint x: 254, endPoint y: 202, distance: 21.9
click at [254, 202] on div "$5,000.00 Remaining" at bounding box center [256, 207] width 43 height 18
drag, startPoint x: 252, startPoint y: 116, endPoint x: 222, endPoint y: 116, distance: 30.1
click at [222, 116] on tr "Project Marco Project Marco 09/25/2025 $0.00 0.00 0.00 0.00 0.00 0.00 0.00 0.00" at bounding box center [308, 117] width 492 height 18
type input "800.00"
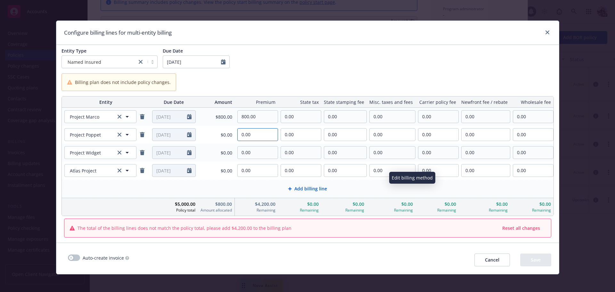
drag, startPoint x: 257, startPoint y: 134, endPoint x: 214, endPoint y: 126, distance: 43.3
click at [218, 131] on tr "Project Poppet Project Poppet 09/25/2025 $0.00 0.00 0.00 0.00 0.00 0.00 0.00 0.…" at bounding box center [308, 135] width 492 height 18
type input "1,200.00"
drag, startPoint x: 264, startPoint y: 151, endPoint x: 191, endPoint y: 150, distance: 72.7
click at [192, 152] on tr "Project Widget Project Widget 09/25/2025 $0.00 0.00 0.00 0.00 0.00 0.00 0.00 0.…" at bounding box center [308, 152] width 492 height 18
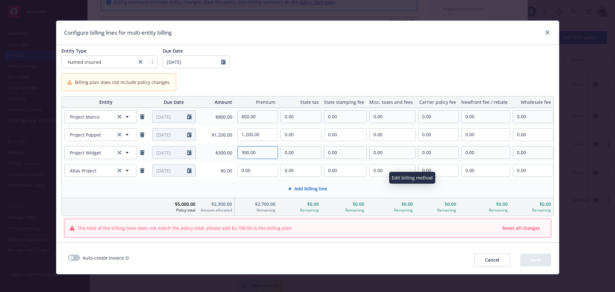
type input "300.00"
click at [258, 170] on input "0.00" at bounding box center [258, 170] width 40 height 12
drag, startPoint x: 257, startPoint y: 170, endPoint x: 211, endPoint y: 171, distance: 46.1
click at [211, 171] on tr "Atlas Project Atlas Project 09/25/2025 $0.00 0.00 0.00 0.00 0.00 0.00 0.00 0.00" at bounding box center [308, 170] width 492 height 18
type input "1,700.00"
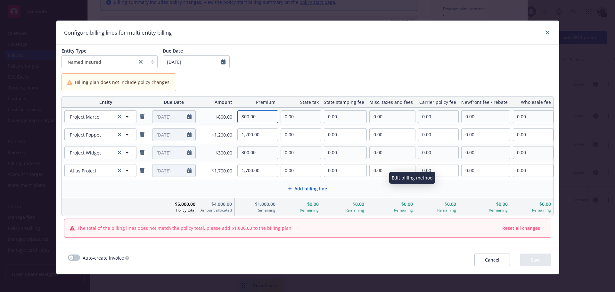
drag, startPoint x: 249, startPoint y: 117, endPoint x: 236, endPoint y: 117, distance: 13.1
click at [236, 117] on div "800.00" at bounding box center [256, 116] width 43 height 13
type input "999.00"
drag, startPoint x: 258, startPoint y: 133, endPoint x: 221, endPoint y: 132, distance: 37.5
click at [221, 132] on tr "Project Poppet Project Poppet 09/25/2025 $1,200.00 1,200.00 0.00 0.00 0.00 0.00…" at bounding box center [308, 135] width 492 height 18
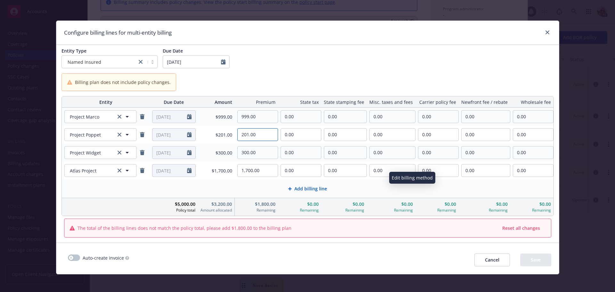
drag, startPoint x: 257, startPoint y: 133, endPoint x: 228, endPoint y: 134, distance: 28.8
click at [227, 134] on tr "Project Poppet Project Poppet 09/25/2025 $201.00 201.00 0.00 0.00 0.00 0.00 0.0…" at bounding box center [308, 135] width 492 height 18
click at [245, 135] on input "201.00" at bounding box center [258, 134] width 40 height 12
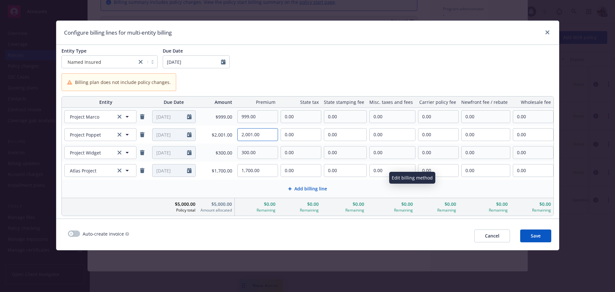
type input "2,001.00"
drag, startPoint x: 279, startPoint y: 212, endPoint x: 262, endPoint y: 205, distance: 18.7
click at [262, 205] on div "$0.00 Remaining" at bounding box center [256, 207] width 43 height 18
drag, startPoint x: 310, startPoint y: 115, endPoint x: 283, endPoint y: 118, distance: 27.0
click at [284, 118] on input "0.00" at bounding box center [301, 116] width 40 height 12
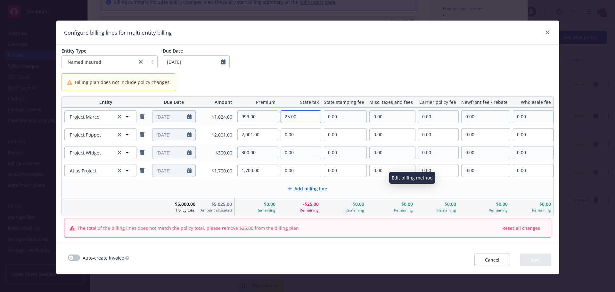
type input "25.00"
drag, startPoint x: 295, startPoint y: 137, endPoint x: 257, endPoint y: 134, distance: 38.2
click at [257, 135] on tr "Project Poppet Project Poppet 09/25/2025 $2,001.00 2,001.00 0.00 0.00 0.00 0.00…" at bounding box center [308, 135] width 492 height 18
drag, startPoint x: 294, startPoint y: 135, endPoint x: 261, endPoint y: 134, distance: 33.6
click at [261, 134] on tr "Project Poppet Project Poppet 09/25/2025 $2,026.00 2,001.00 25.00 0.00 0.00 0.0…" at bounding box center [308, 135] width 492 height 18
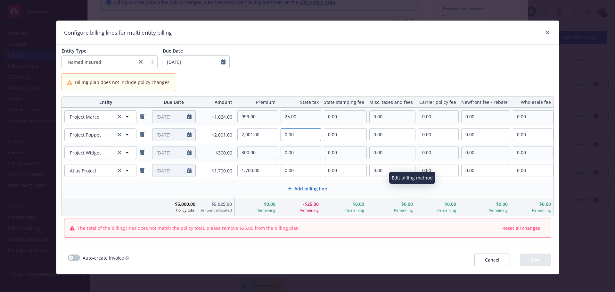
type input "0.00"
click at [261, 118] on tr "Project Marco Project Marco 09/25/2025 $1,024.00 999.00 25.00 0.00 0.00 0.00 0.…" at bounding box center [308, 117] width 492 height 18
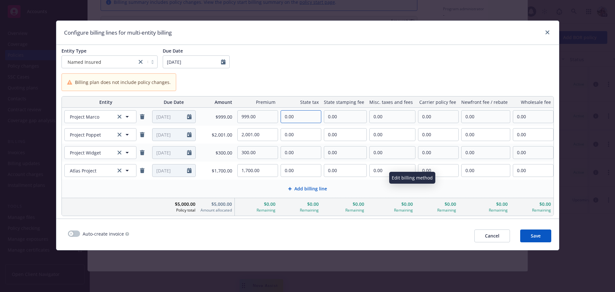
type input "0.00"
click at [189, 194] on div "Add billing line" at bounding box center [307, 189] width 491 height 18
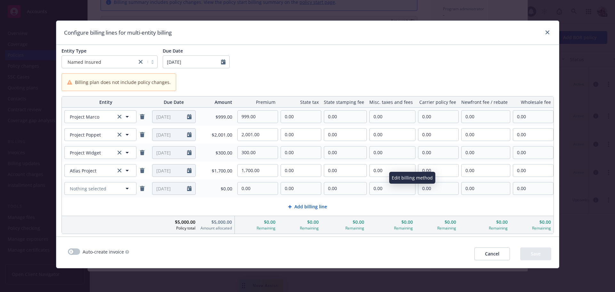
drag, startPoint x: 252, startPoint y: 224, endPoint x: 551, endPoint y: 234, distance: 299.3
click at [551, 234] on div "Entity Due Date Amount Premium State tax State stamping fee Misc. taxes and fee…" at bounding box center [307, 165] width 492 height 138
click at [393, 259] on div "Auto-create invoice" at bounding box center [264, 252] width 400 height 16
click at [146, 188] on link "remove" at bounding box center [142, 188] width 8 height 8
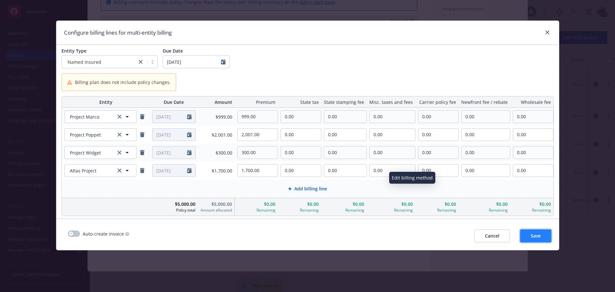
click at [531, 233] on span "Save" at bounding box center [536, 236] width 10 height 6
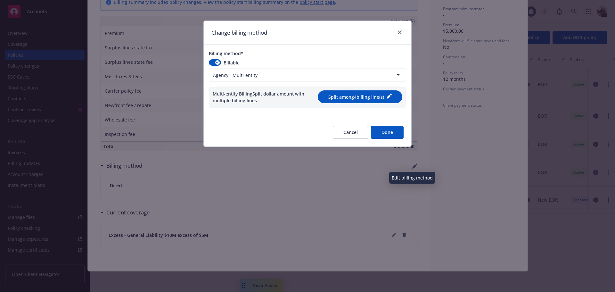
click at [395, 130] on button "Done" at bounding box center [387, 132] width 33 height 13
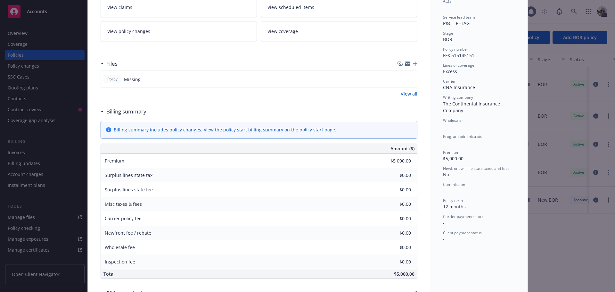
scroll to position [0, 0]
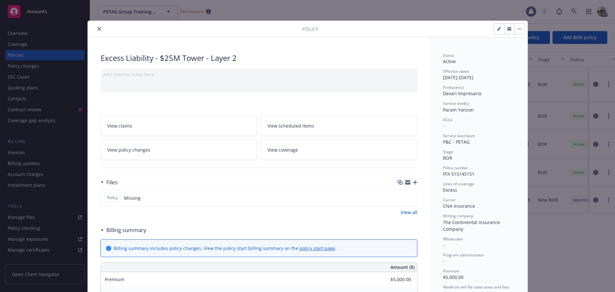
click at [96, 27] on button "close" at bounding box center [99, 29] width 8 height 8
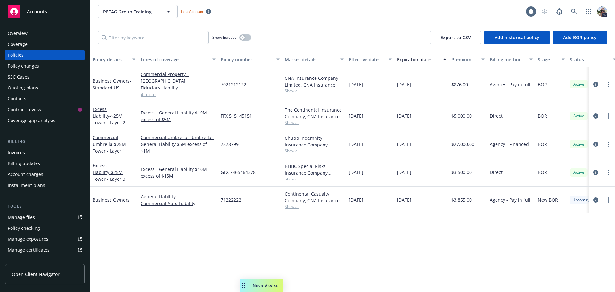
click at [17, 150] on div "Invoices" at bounding box center [16, 152] width 17 height 10
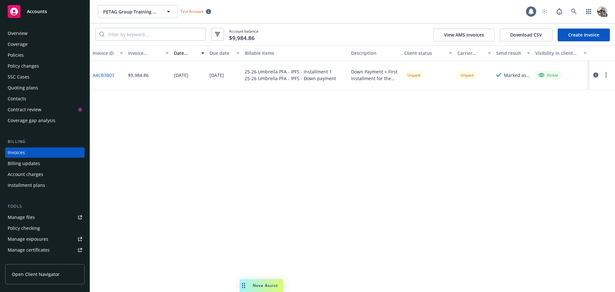
click at [583, 36] on link "Create Invoice" at bounding box center [584, 35] width 52 height 13
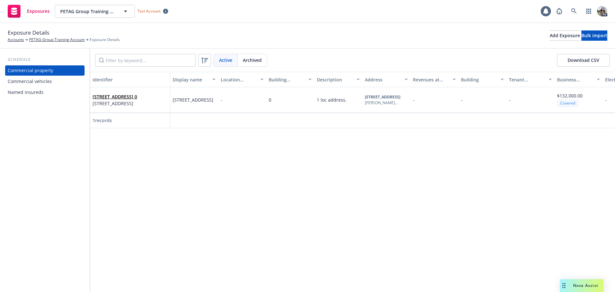
click at [16, 98] on div "Schedule Commercial property Commercial vehicles Named insureds" at bounding box center [45, 170] width 90 height 243
click at [17, 93] on div "Named insureds" at bounding box center [26, 92] width 36 height 10
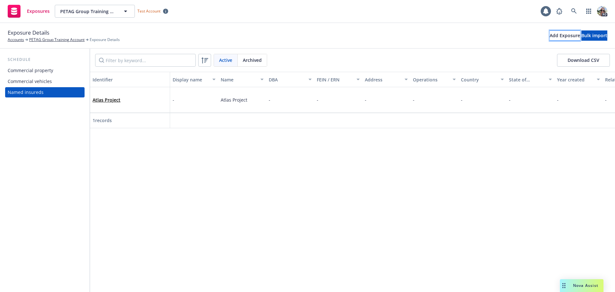
click at [550, 37] on button "Add Exposure" at bounding box center [565, 35] width 30 height 10
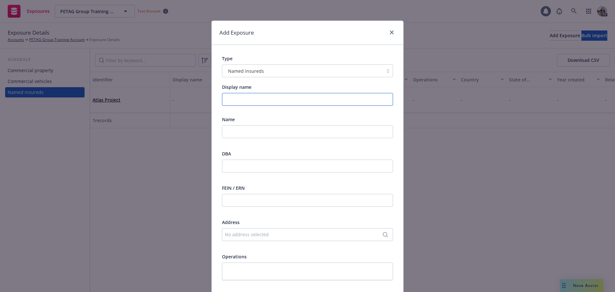
click at [241, 101] on input "Display name" at bounding box center [307, 99] width 171 height 13
click at [245, 131] on input "text" at bounding box center [307, 131] width 171 height 13
type input "Project Widget"
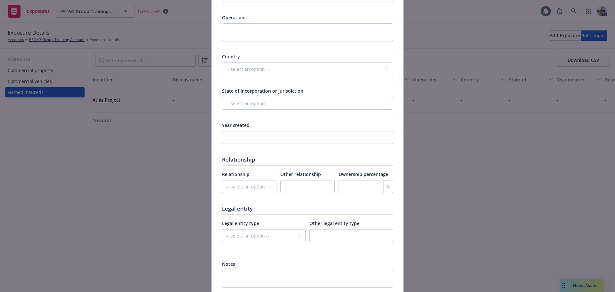
scroll to position [289, 0]
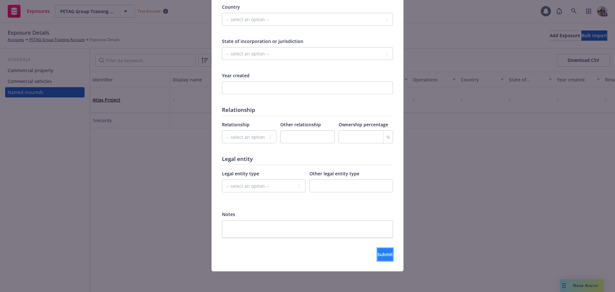
click at [377, 255] on span "Submit" at bounding box center [385, 254] width 16 height 6
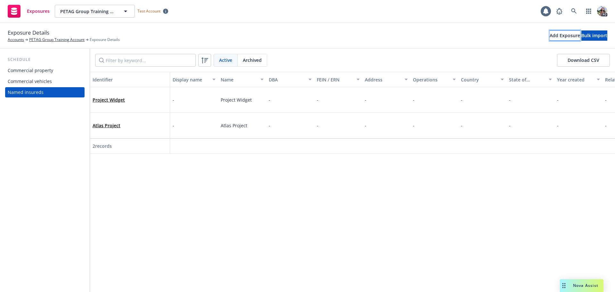
click at [550, 36] on div "Add Exposure" at bounding box center [565, 36] width 30 height 10
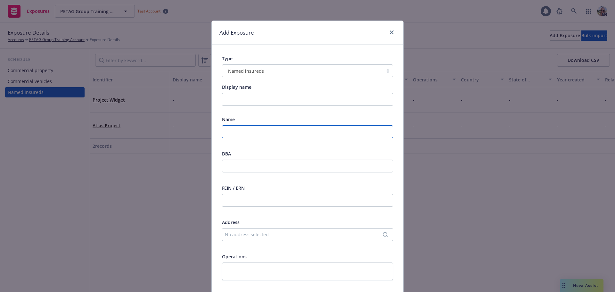
click at [237, 127] on input "text" at bounding box center [307, 131] width 171 height 13
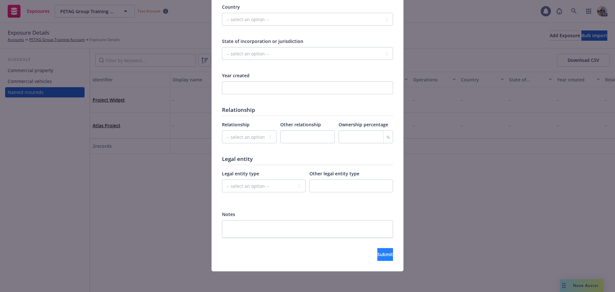
type input "Project Poppet"
click at [377, 255] on span "Submit" at bounding box center [385, 254] width 16 height 6
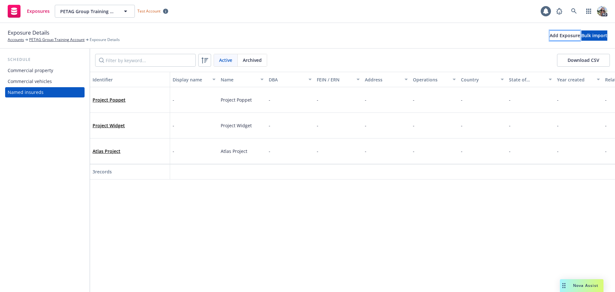
click at [550, 37] on div "Add Exposure" at bounding box center [565, 36] width 30 height 10
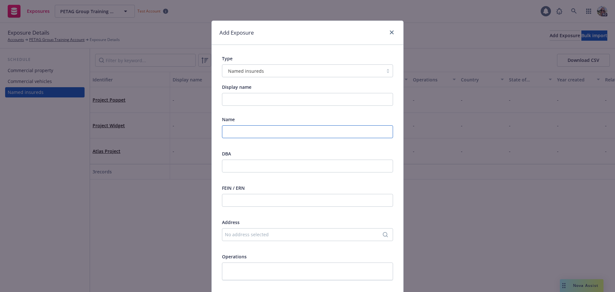
drag, startPoint x: 224, startPoint y: 132, endPoint x: 226, endPoint y: 128, distance: 4.6
click at [225, 132] on input "text" at bounding box center [307, 131] width 171 height 13
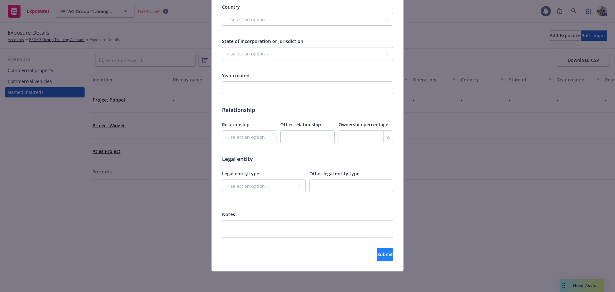
type input "Project Marco"
drag, startPoint x: 383, startPoint y: 255, endPoint x: 386, endPoint y: 251, distance: 4.4
click at [383, 254] on button "Submit" at bounding box center [385, 254] width 16 height 13
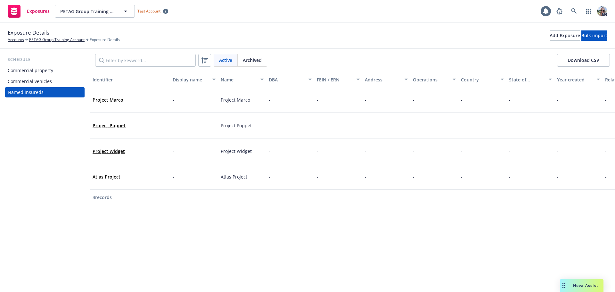
click at [29, 72] on div "Commercial property" at bounding box center [30, 70] width 45 height 10
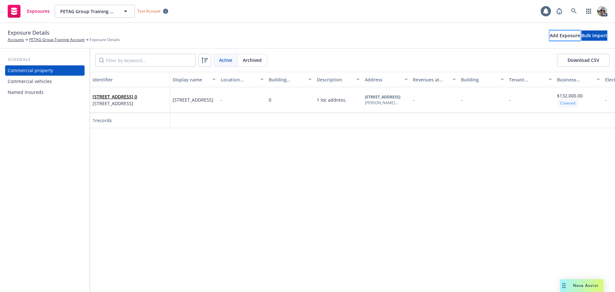
click at [550, 37] on div "Add Exposure" at bounding box center [565, 36] width 30 height 10
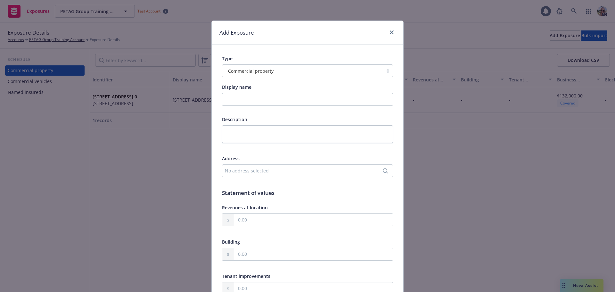
click at [241, 173] on div "No address selected" at bounding box center [304, 170] width 159 height 7
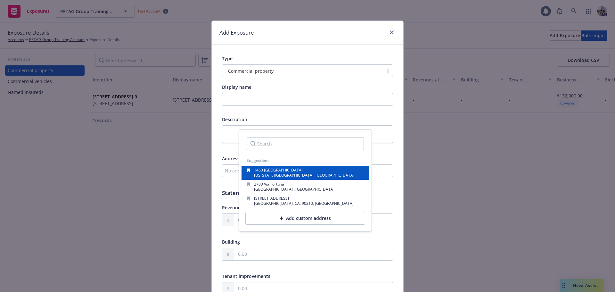
click at [266, 175] on span "[US_STATE][GEOGRAPHIC_DATA], [GEOGRAPHIC_DATA]" at bounding box center [304, 174] width 100 height 5
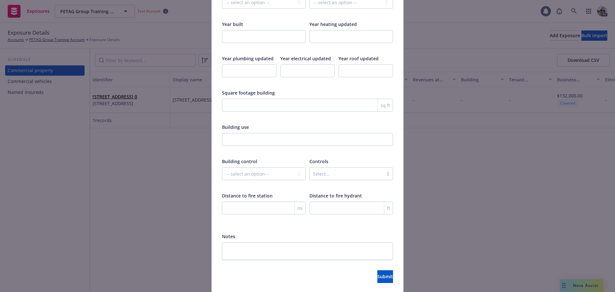
scroll to position [1008, 0]
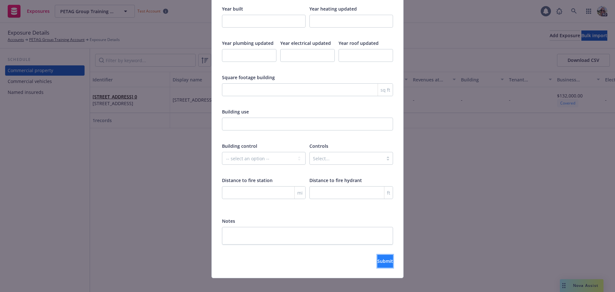
click at [377, 255] on button "Submit" at bounding box center [385, 261] width 16 height 13
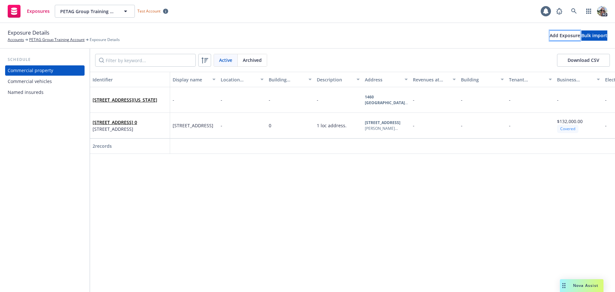
click at [550, 35] on div "Add Exposure" at bounding box center [565, 36] width 30 height 10
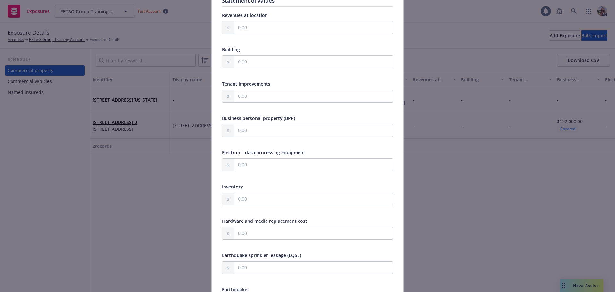
scroll to position [0, 0]
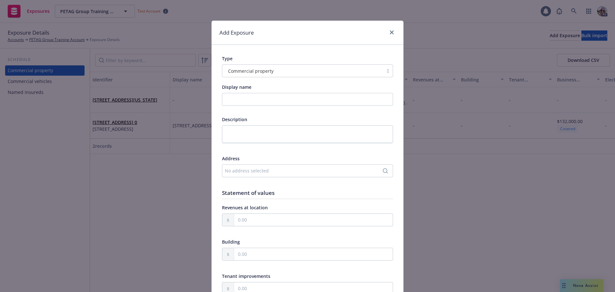
click at [241, 169] on div "No address selected" at bounding box center [304, 170] width 159 height 7
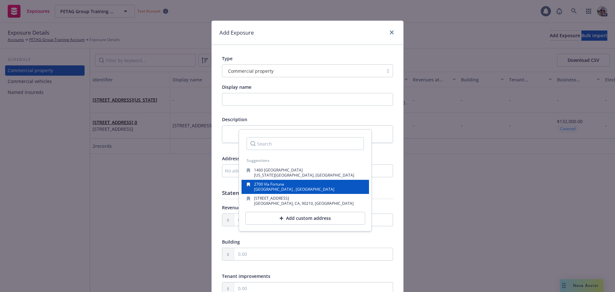
click at [262, 187] on span "[GEOGRAPHIC_DATA] , [GEOGRAPHIC_DATA]" at bounding box center [294, 188] width 80 height 5
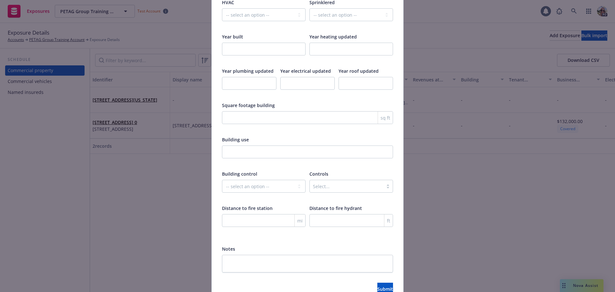
scroll to position [1008, 0]
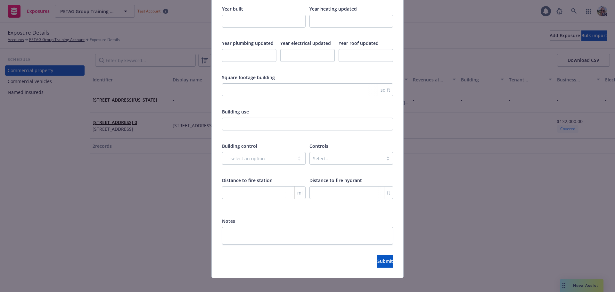
click at [361, 247] on div at bounding box center [307, 249] width 171 height 10
click at [377, 255] on button "Submit" at bounding box center [385, 261] width 16 height 13
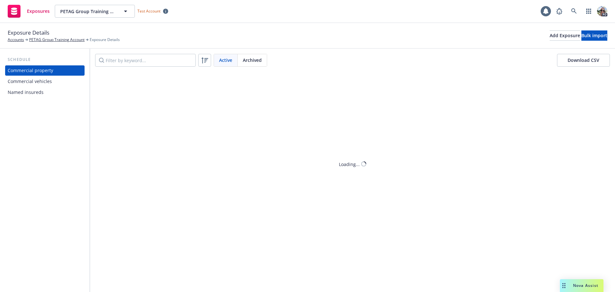
click at [29, 92] on div "Named insureds" at bounding box center [26, 92] width 36 height 10
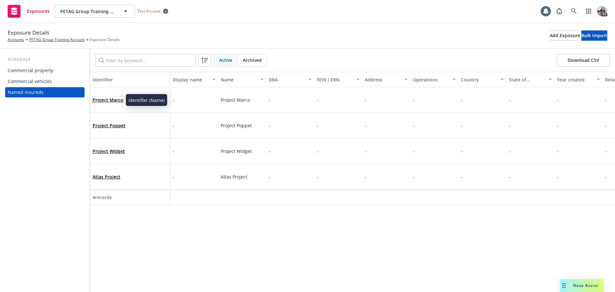
click at [103, 100] on link "Project Marco" at bounding box center [108, 100] width 31 height 6
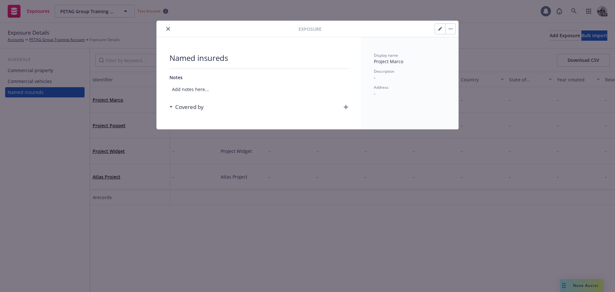
click at [440, 26] on button "button" at bounding box center [440, 29] width 10 height 10
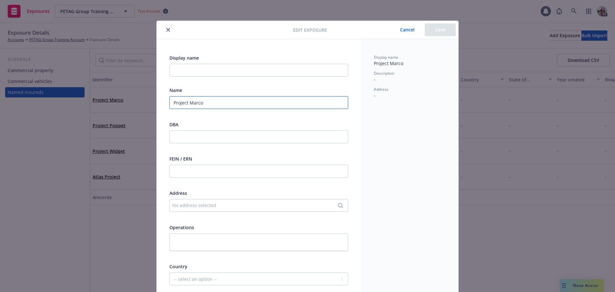
drag, startPoint x: 201, startPoint y: 103, endPoint x: 148, endPoint y: 103, distance: 53.8
click at [147, 103] on div "Edit exposure Cancel Save Display name Name Project Marco DBA FEIN / ERN Addres…" at bounding box center [307, 146] width 615 height 292
click at [179, 70] on input "Display name" at bounding box center [258, 70] width 179 height 13
paste input "Project Marco"
type input "Project Marco"
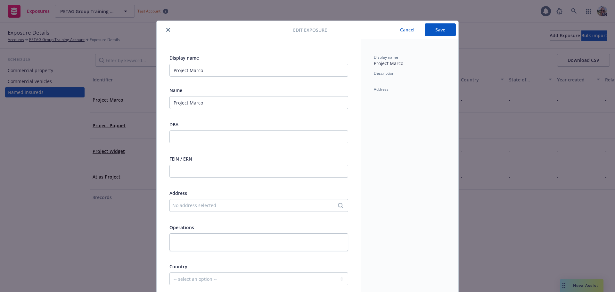
click at [180, 205] on div "No address selected" at bounding box center [255, 205] width 167 height 7
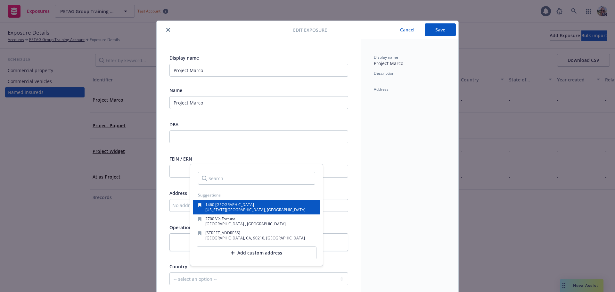
click at [234, 209] on span "New York, NY, 10036, USA" at bounding box center [255, 209] width 100 height 5
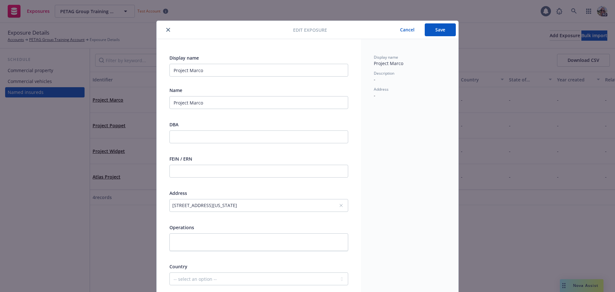
click at [429, 27] on button "Save" at bounding box center [440, 29] width 31 height 13
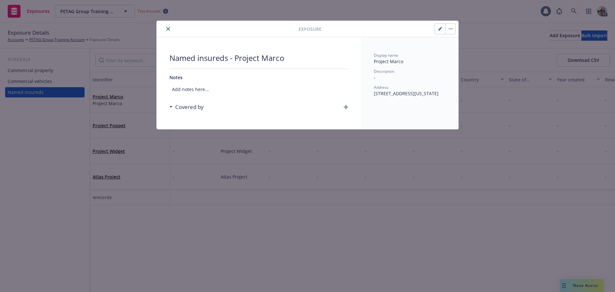
click at [167, 27] on icon "close" at bounding box center [168, 29] width 4 height 4
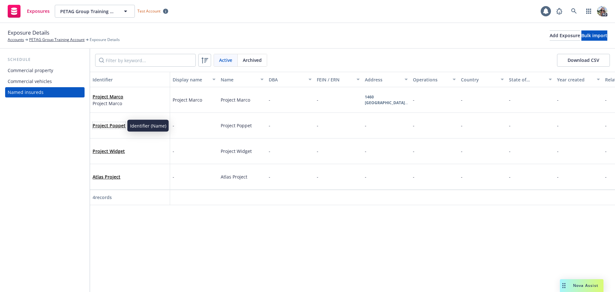
click at [108, 123] on link "Project Poppet" at bounding box center [109, 125] width 33 height 6
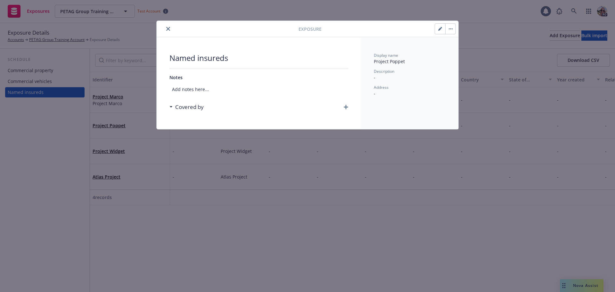
click at [438, 30] on icon "button" at bounding box center [439, 29] width 3 height 3
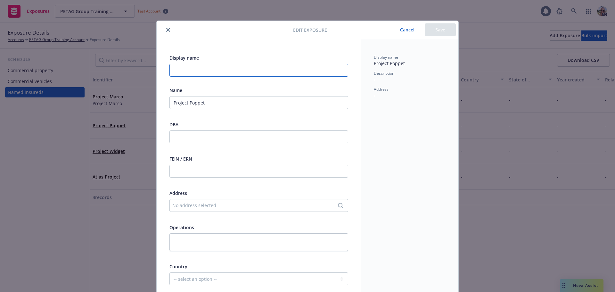
click at [179, 71] on input "Display name" at bounding box center [258, 70] width 179 height 13
drag, startPoint x: 205, startPoint y: 104, endPoint x: 148, endPoint y: 99, distance: 57.6
click at [148, 100] on div "Edit exposure Cancel Save Display name Name Project Poppet DBA FEIN / ERN Addre…" at bounding box center [307, 146] width 615 height 292
click at [187, 72] on input "Display name" at bounding box center [258, 70] width 179 height 13
paste input "Project Poppet"
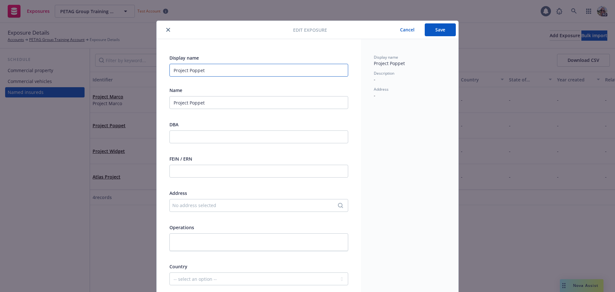
type input "Project Poppet"
click at [188, 204] on div "No address selected" at bounding box center [255, 205] width 167 height 7
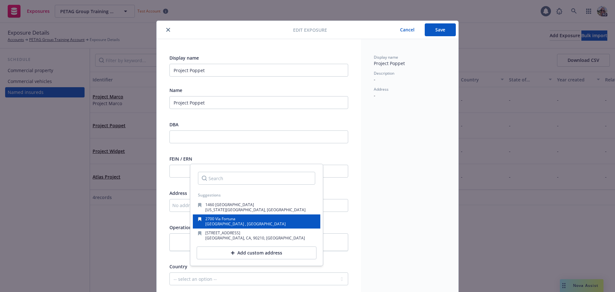
click at [225, 221] on span "Austin, TX, 78746 , USA" at bounding box center [245, 223] width 80 height 5
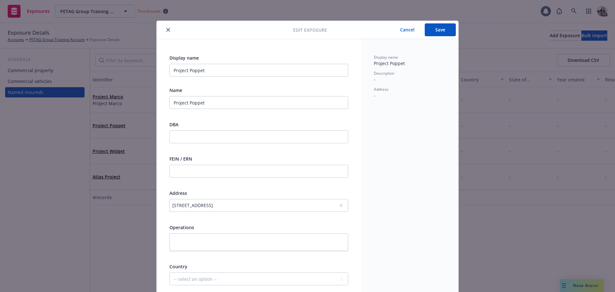
click at [436, 28] on button "Save" at bounding box center [440, 29] width 31 height 13
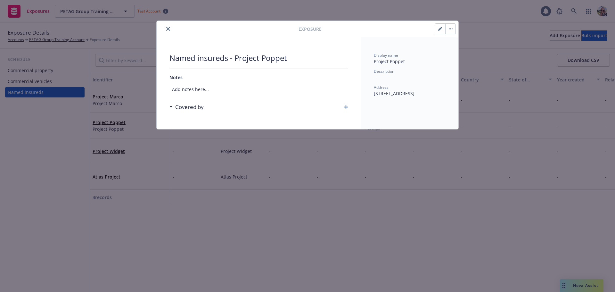
click at [170, 27] on button "close" at bounding box center [168, 29] width 8 height 8
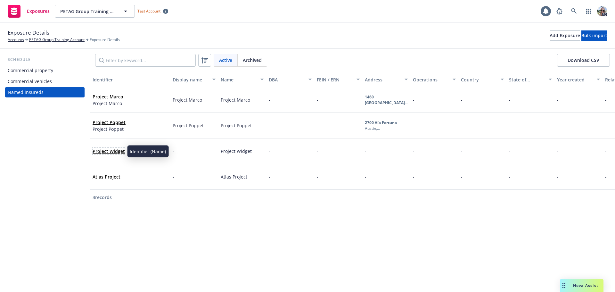
click at [114, 149] on link "Project Widget" at bounding box center [109, 151] width 32 height 6
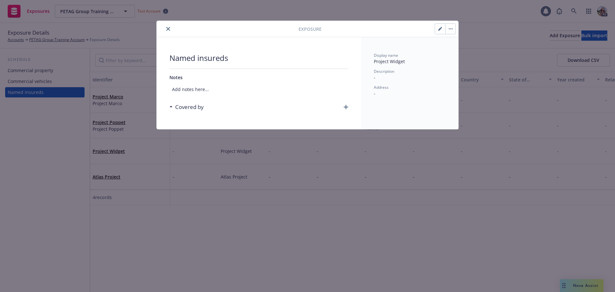
click at [440, 26] on button "button" at bounding box center [440, 29] width 10 height 10
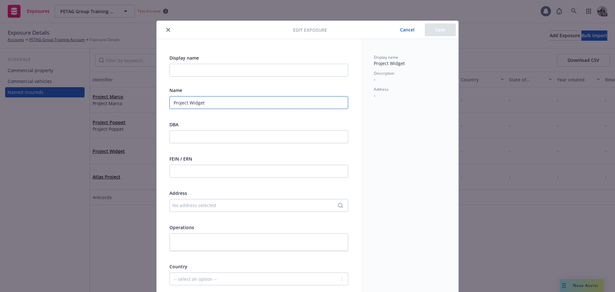
drag, startPoint x: 202, startPoint y: 102, endPoint x: 131, endPoint y: 98, distance: 71.2
click at [132, 98] on div "Edit exposure Cancel Save Display name Name Project Widget DBA FEIN / ERN Addre…" at bounding box center [307, 146] width 615 height 292
click at [174, 75] on input "Display name" at bounding box center [258, 70] width 179 height 13
paste input "Project Widget"
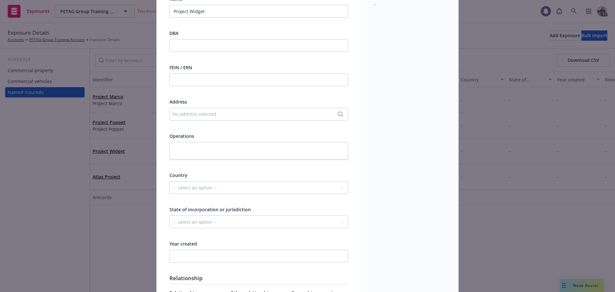
scroll to position [96, 0]
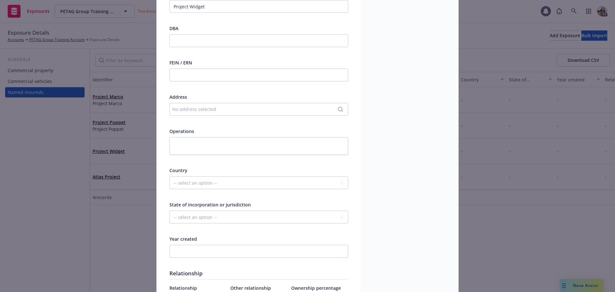
type input "Project Widget"
drag, startPoint x: 179, startPoint y: 110, endPoint x: 176, endPoint y: 141, distance: 31.5
click at [179, 110] on div "No address selected" at bounding box center [255, 109] width 167 height 7
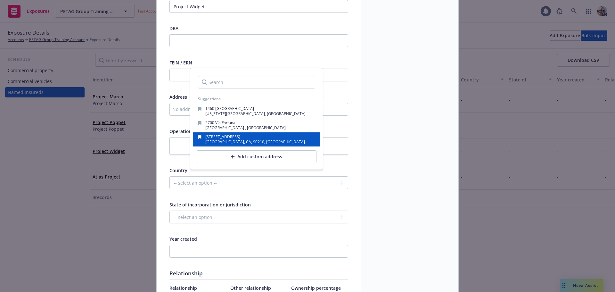
click at [226, 141] on span "Beverly Hills, CA, 90210, USA" at bounding box center [255, 141] width 100 height 5
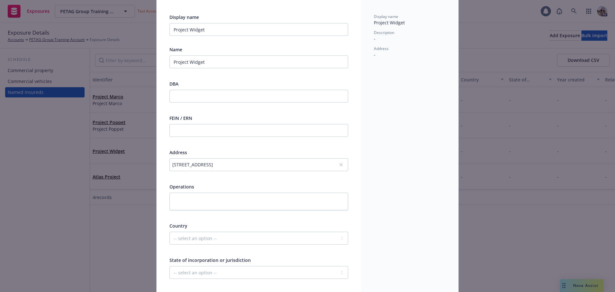
scroll to position [0, 0]
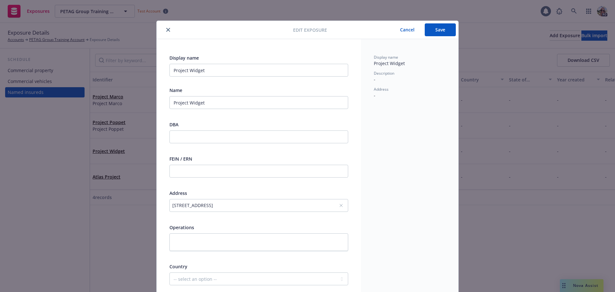
click at [444, 33] on button "Save" at bounding box center [440, 29] width 31 height 13
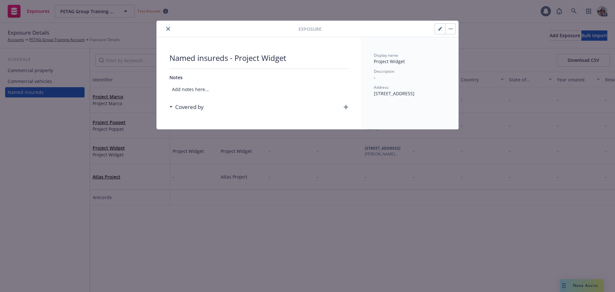
click at [169, 25] on button "close" at bounding box center [168, 29] width 8 height 8
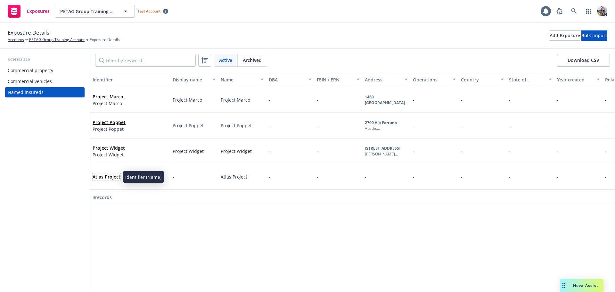
click at [110, 176] on link "Atlas Project" at bounding box center [107, 177] width 28 height 6
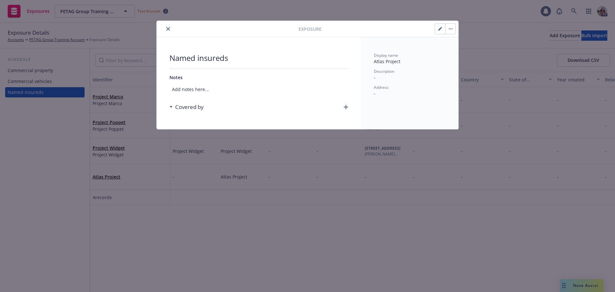
click at [441, 24] on button "button" at bounding box center [440, 29] width 10 height 10
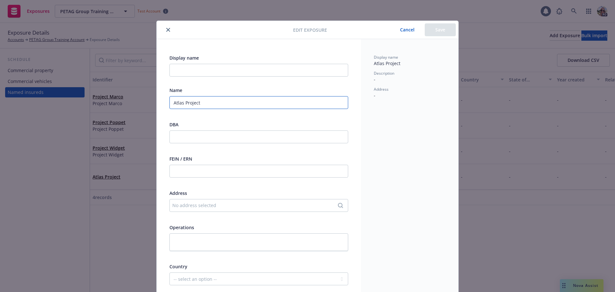
drag, startPoint x: 206, startPoint y: 106, endPoint x: 49, endPoint y: 100, distance: 157.7
click at [51, 100] on div "Edit exposure Cancel Save Display name Name Atlas Project DBA FEIN / ERN Addres…" at bounding box center [307, 146] width 615 height 292
click at [180, 67] on input "Display name" at bounding box center [258, 70] width 179 height 13
paste input "Atlas Project"
type input "Atlas Project"
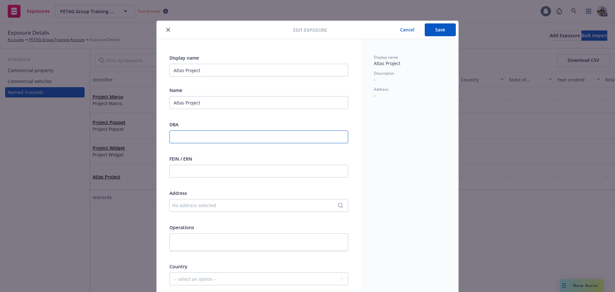
click at [192, 132] on input "text" at bounding box center [258, 136] width 179 height 13
click at [201, 206] on div "No address selected" at bounding box center [255, 205] width 167 height 7
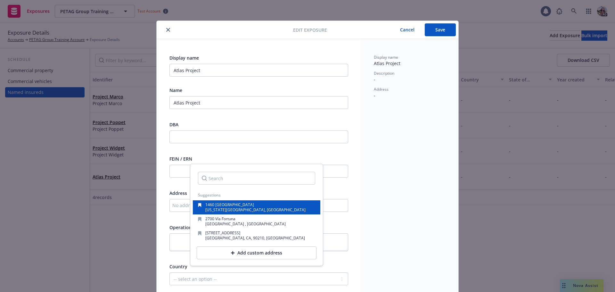
click at [214, 209] on span "New York, NY, 10036, USA" at bounding box center [255, 209] width 100 height 5
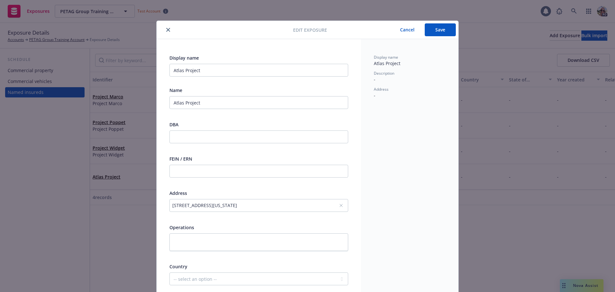
click at [439, 29] on button "Save" at bounding box center [440, 29] width 31 height 13
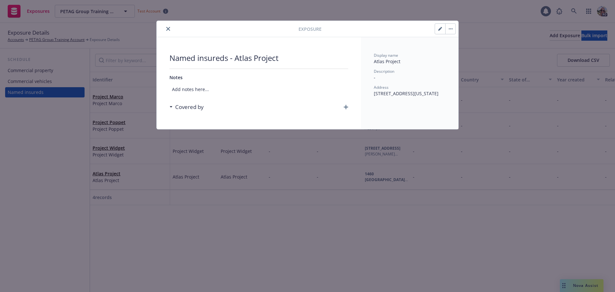
drag, startPoint x: 168, startPoint y: 29, endPoint x: 175, endPoint y: 29, distance: 6.4
click at [169, 28] on icon "close" at bounding box center [168, 29] width 4 height 4
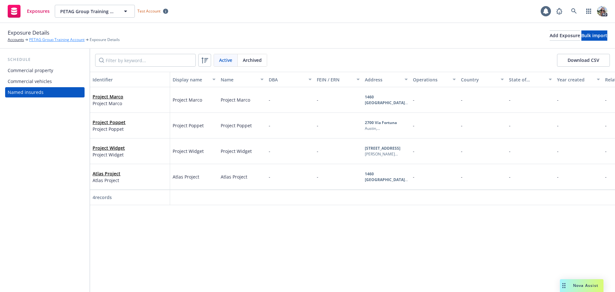
click at [41, 40] on link "PETAG Group Training Account" at bounding box center [56, 40] width 55 height 6
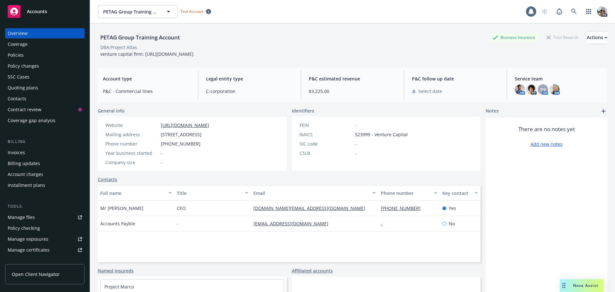
click at [19, 57] on div "Policies" at bounding box center [16, 55] width 16 height 10
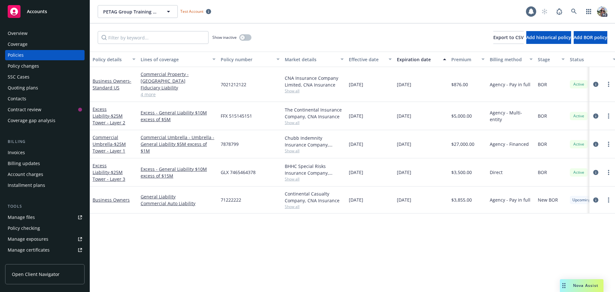
click at [99, 162] on div "Excess Liability - $25M Tower - Layer 3" at bounding box center [114, 172] width 43 height 20
click at [99, 162] on link "Excess Liability - $25M Tower - Layer 3" at bounding box center [109, 172] width 33 height 20
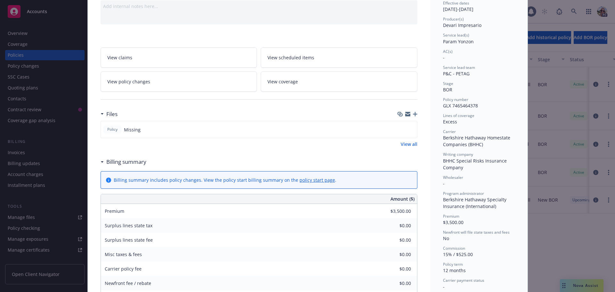
scroll to position [64, 0]
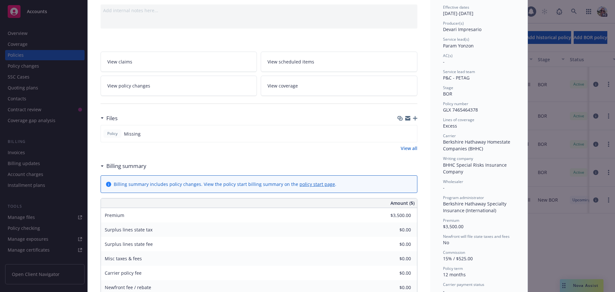
click at [117, 88] on span "View policy changes" at bounding box center [128, 85] width 43 height 7
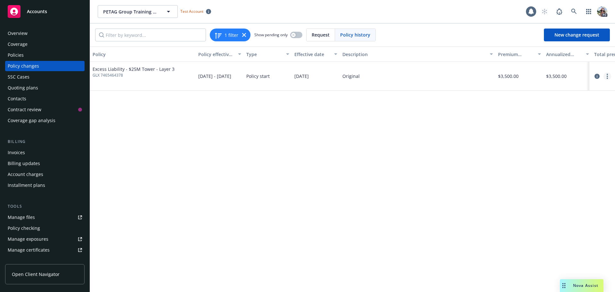
click at [606, 76] on link "more" at bounding box center [607, 76] width 8 height 8
click at [529, 124] on link "Edit billing info" at bounding box center [556, 127] width 110 height 13
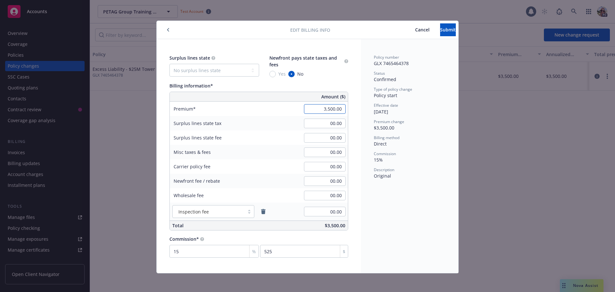
click at [319, 110] on input "3,500.00" at bounding box center [325, 109] width 42 height 10
type input "1,000,000.00"
type input "150000"
click at [440, 29] on span "Submit" at bounding box center [448, 30] width 16 height 6
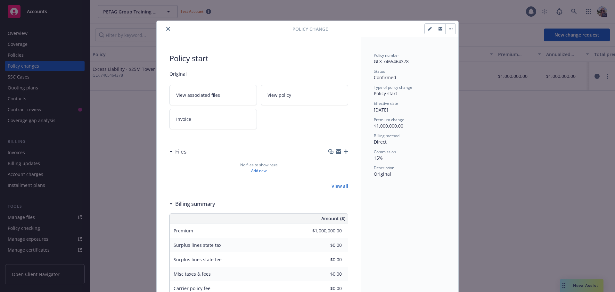
click at [314, 91] on link "View policy" at bounding box center [304, 95] width 87 height 20
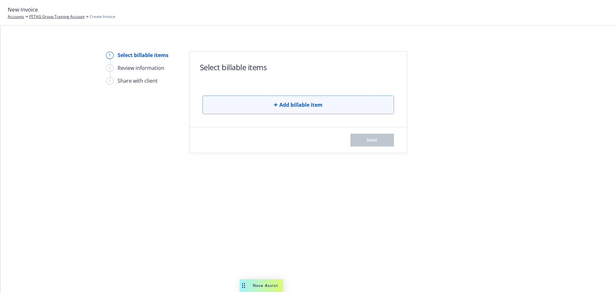
click at [289, 108] on span "Add billable item" at bounding box center [300, 105] width 43 height 8
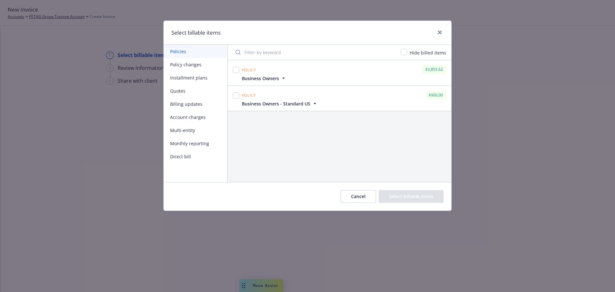
click at [181, 131] on button "Multi-entity" at bounding box center [196, 130] width 64 height 13
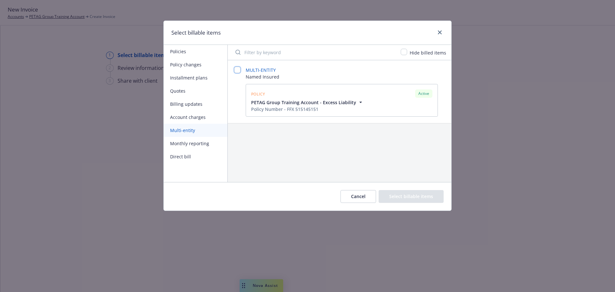
click at [238, 68] on input "checkbox" at bounding box center [237, 70] width 6 height 6
checkbox input "false"
click at [247, 130] on input "checkbox" at bounding box center [249, 129] width 6 height 6
checkbox input "true"
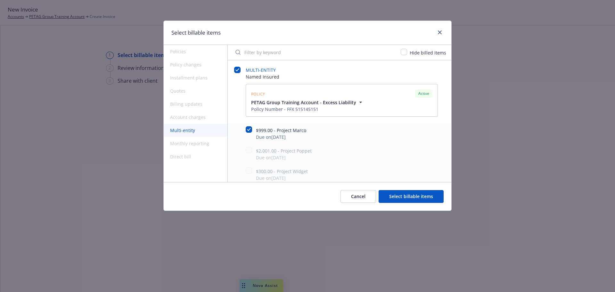
click at [416, 199] on button "Select billable items" at bounding box center [411, 196] width 65 height 13
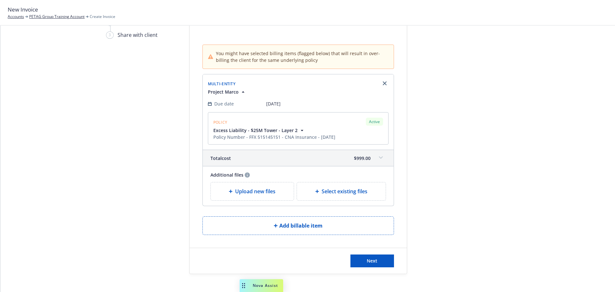
scroll to position [53, 0]
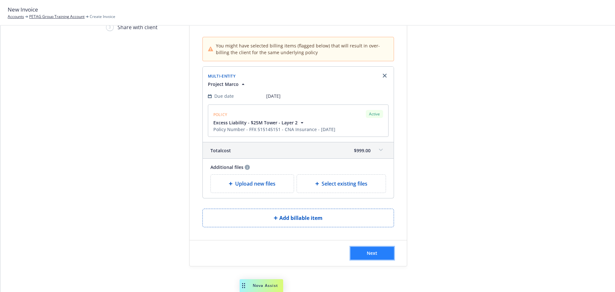
click at [367, 250] on span "Next" at bounding box center [372, 253] width 11 height 6
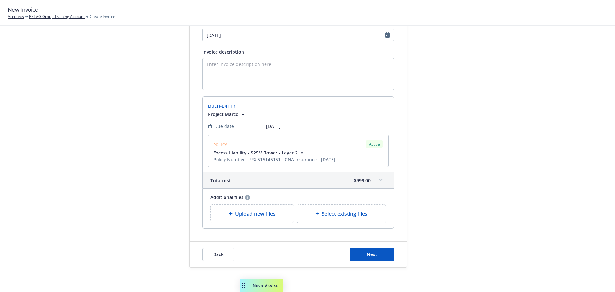
scroll to position [98, 0]
click at [353, 251] on button "Next" at bounding box center [372, 253] width 44 height 13
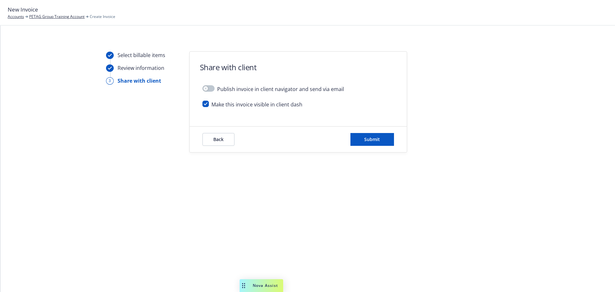
scroll to position [0, 0]
click at [378, 134] on button "Submit" at bounding box center [372, 139] width 44 height 13
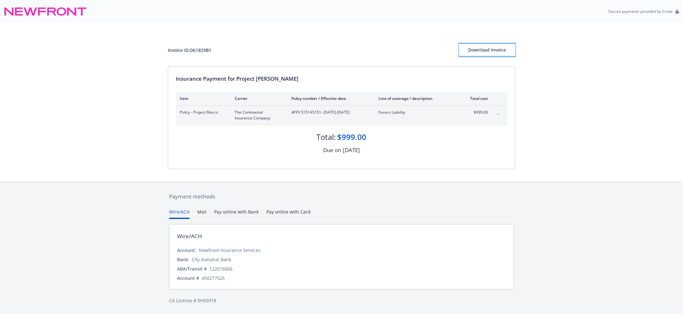
click at [488, 49] on div "Download Invoice" at bounding box center [487, 50] width 56 height 12
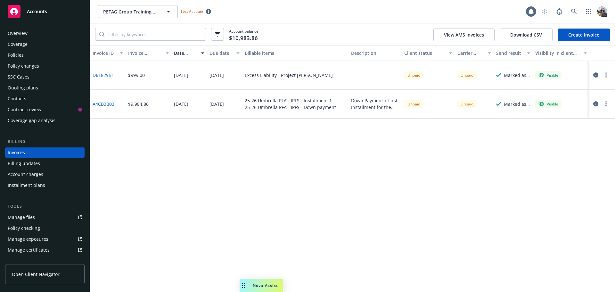
click at [582, 36] on link "Create Invoice" at bounding box center [584, 35] width 52 height 13
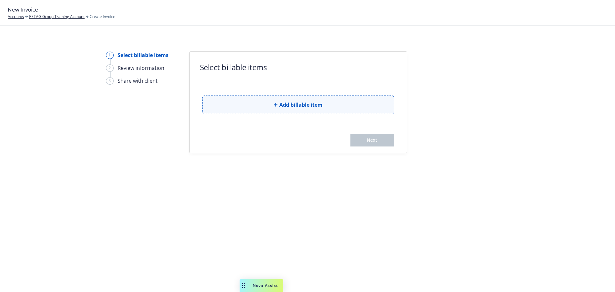
click at [226, 111] on button "Add billable item" at bounding box center [298, 104] width 192 height 19
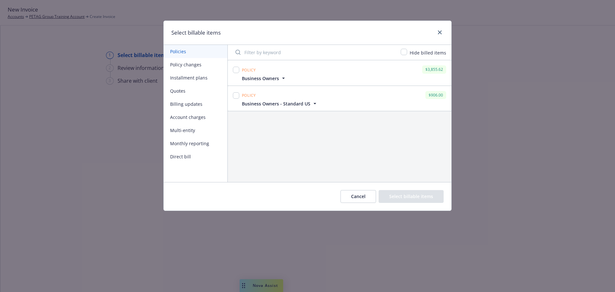
click at [184, 129] on button "Multi-entity" at bounding box center [196, 130] width 64 height 13
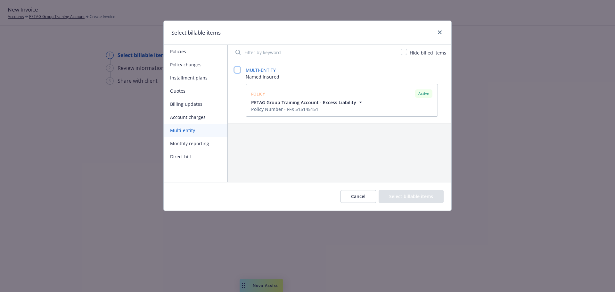
click at [236, 70] on input "checkbox" at bounding box center [237, 70] width 6 height 6
checkbox input "false"
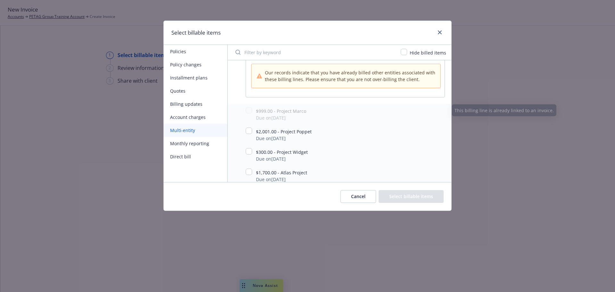
scroll to position [80, 0]
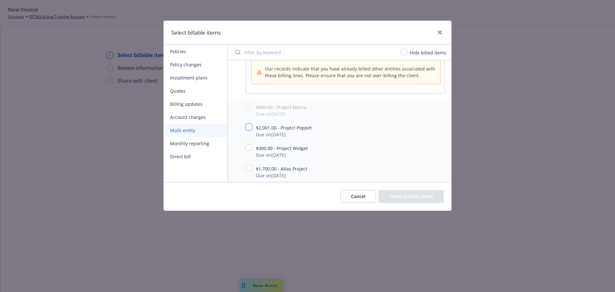
click at [246, 126] on input "checkbox" at bounding box center [249, 127] width 6 height 6
checkbox input "true"
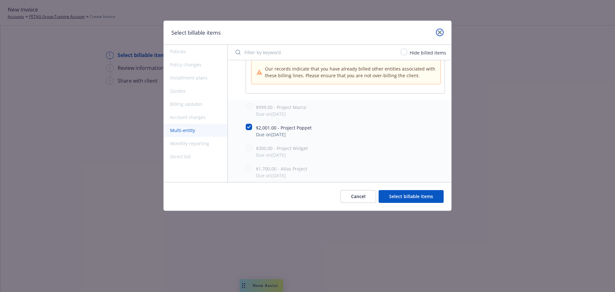
click at [439, 32] on icon "close" at bounding box center [440, 32] width 4 height 4
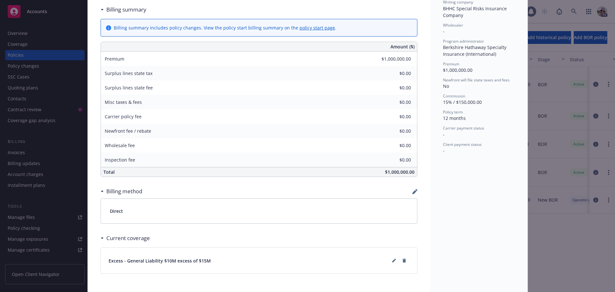
scroll to position [246, 0]
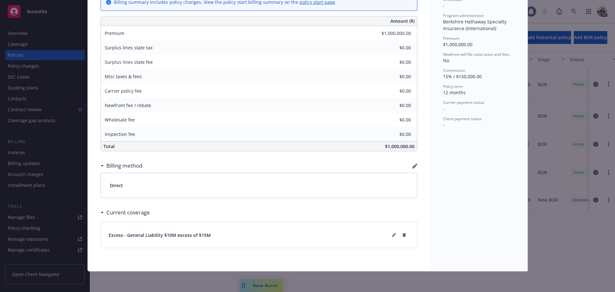
click at [409, 167] on div "Billing method" at bounding box center [259, 165] width 317 height 13
click at [413, 167] on icon "button" at bounding box center [414, 165] width 5 height 5
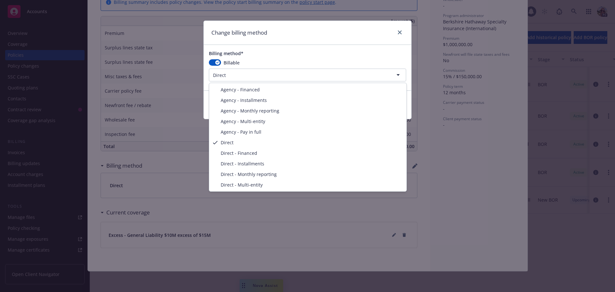
click at [245, 73] on html "Accounts Overview Coverage Policies Policy changes SSC Cases Quoting plans Cont…" at bounding box center [307, 146] width 615 height 292
select select "AGENCY_MONTHLY_REPORTING"
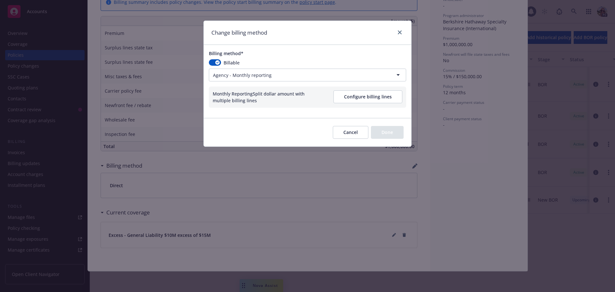
click at [366, 95] on button "Configure billing lines" at bounding box center [367, 96] width 69 height 13
select select "September"
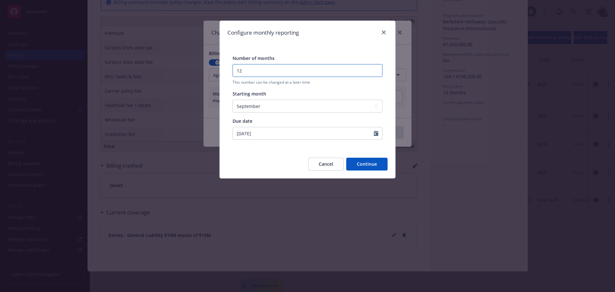
drag, startPoint x: 254, startPoint y: 71, endPoint x: 215, endPoint y: 70, distance: 39.1
click at [215, 70] on div "Configure monthly reporting Number of months 12 This number can be changed at a…" at bounding box center [307, 146] width 615 height 292
type input "1"
drag, startPoint x: 260, startPoint y: 68, endPoint x: 183, endPoint y: 69, distance: 77.2
click at [183, 69] on div "Configure monthly reporting Number of months 4 This number can be changed at a …" at bounding box center [307, 146] width 615 height 292
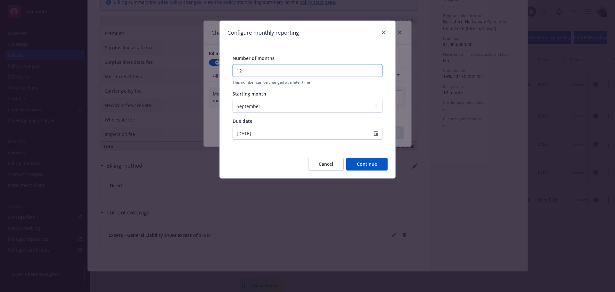
drag, startPoint x: 250, startPoint y: 69, endPoint x: 230, endPoint y: 73, distance: 19.9
click at [231, 77] on div "Number of months 12 This number can be changed at a later time" at bounding box center [307, 70] width 160 height 36
drag, startPoint x: 261, startPoint y: 70, endPoint x: 196, endPoint y: 75, distance: 65.9
click at [196, 75] on div "Configure monthly reporting Number of months 2 This number can be changed at a …" at bounding box center [307, 146] width 615 height 292
type input "12"
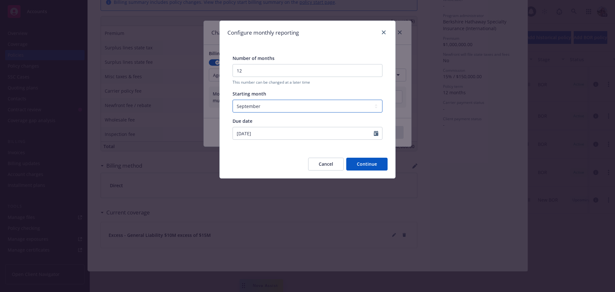
click at [248, 108] on select "January February March April May June July August September October November De…" at bounding box center [308, 106] width 150 height 13
select select "October"
click at [233, 100] on select "January February March April May June July August September October November De…" at bounding box center [308, 106] width 150 height 13
type input "10/25/2025"
select select "10"
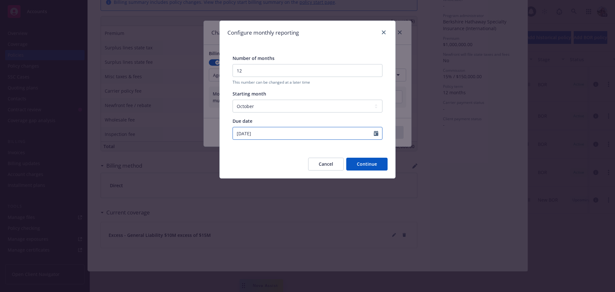
drag, startPoint x: 247, startPoint y: 133, endPoint x: 244, endPoint y: 133, distance: 3.5
click at [244, 133] on input "10/25/2025" at bounding box center [303, 133] width 141 height 12
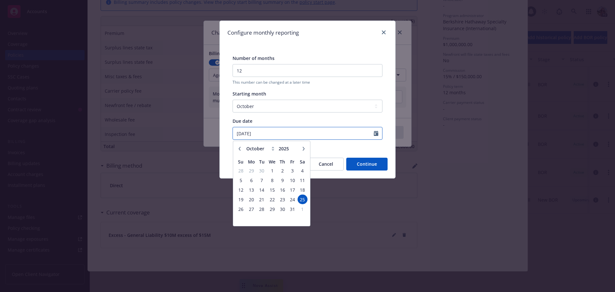
drag, startPoint x: 248, startPoint y: 131, endPoint x: 243, endPoint y: 133, distance: 5.0
click at [243, 133] on input "10/25/2025" at bounding box center [303, 133] width 141 height 12
type input "[DATE]"
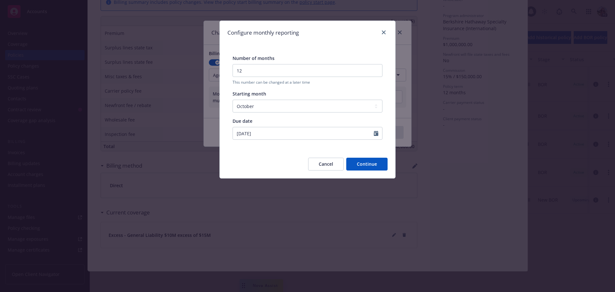
click at [364, 165] on button "Continue" at bounding box center [366, 164] width 41 height 13
select select "October"
select select "November"
select select "December"
select select "February"
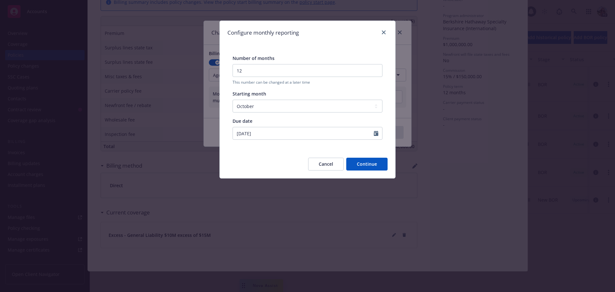
select select "March"
select select "April"
select select "May"
select select "June"
select select "July"
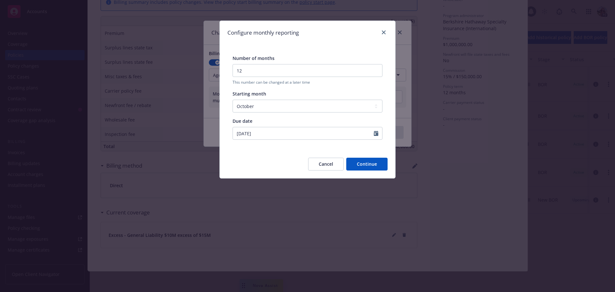
select select "August"
select select "September"
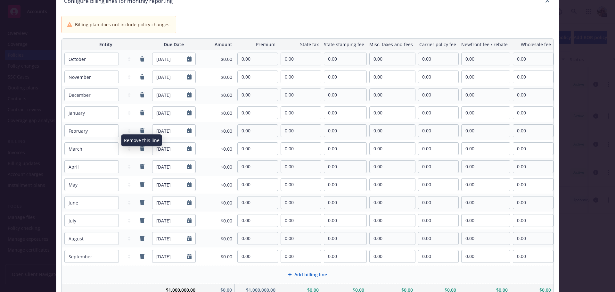
scroll to position [32, 0]
drag, startPoint x: 253, startPoint y: 58, endPoint x: 225, endPoint y: 58, distance: 27.5
click at [225, 58] on tr "January February March April May June July August September October November De…" at bounding box center [308, 59] width 492 height 18
type input "1,000,000.00"
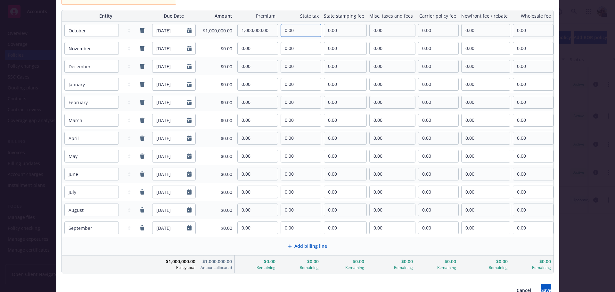
scroll to position [64, 0]
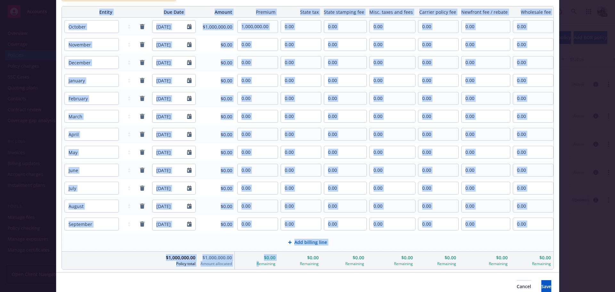
drag, startPoint x: 264, startPoint y: 264, endPoint x: 567, endPoint y: 261, distance: 303.0
click at [567, 261] on div "Configure billing lines for monthly reporting Billing plan does not include pol…" at bounding box center [307, 146] width 615 height 292
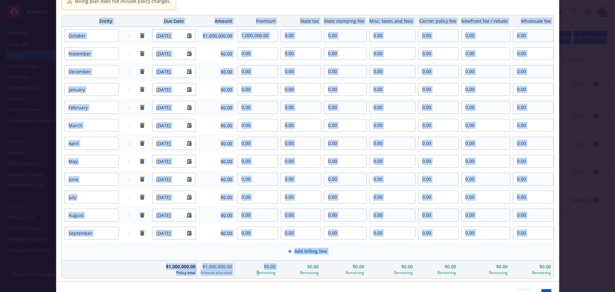
scroll to position [94, 0]
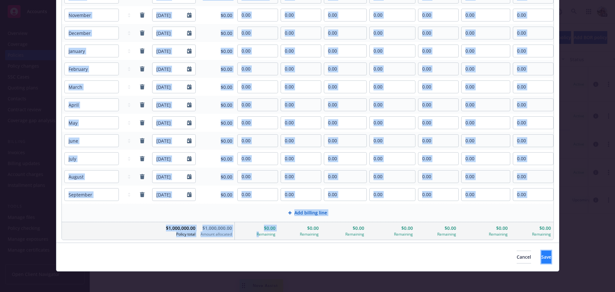
click at [542, 260] on button "Save" at bounding box center [546, 256] width 10 height 13
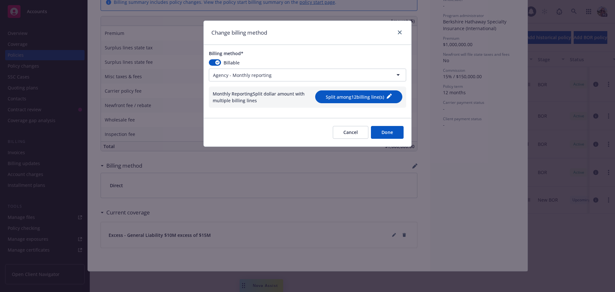
click at [385, 134] on button "Done" at bounding box center [387, 132] width 33 height 13
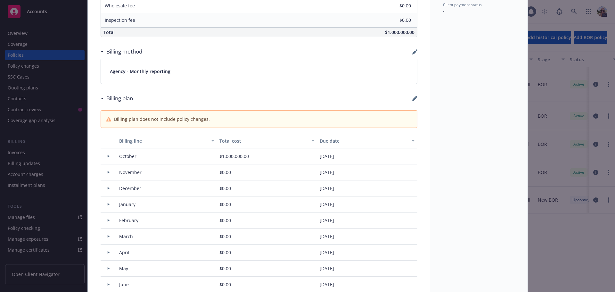
scroll to position [374, 0]
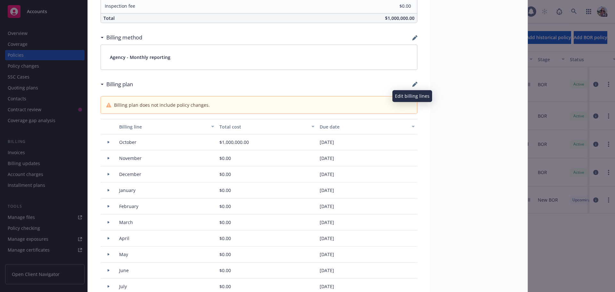
click at [413, 85] on icon "button" at bounding box center [414, 85] width 4 height 4
select select "October"
select select "November"
select select "December"
select select "February"
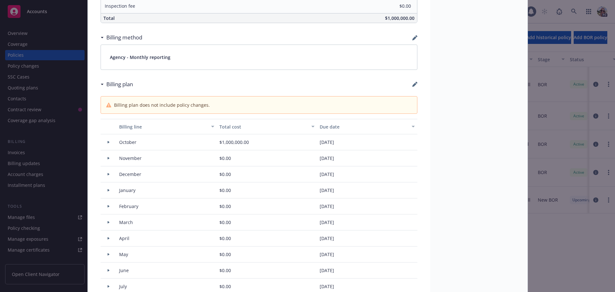
select select "March"
select select "April"
select select "May"
select select "June"
select select "July"
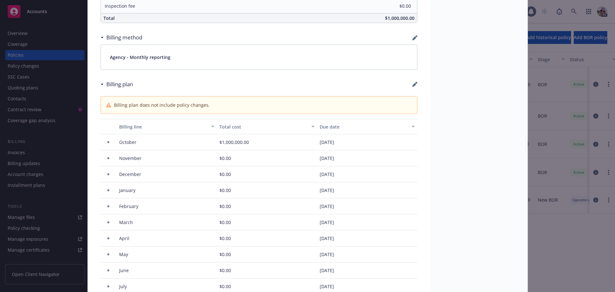
select select "August"
select select "September"
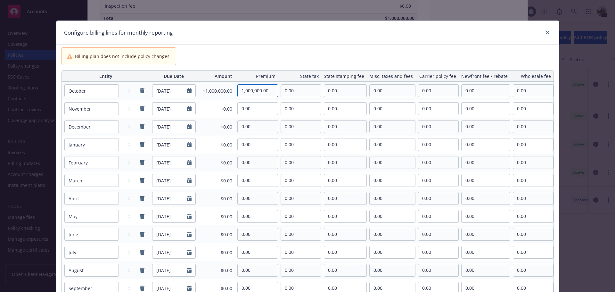
drag, startPoint x: 269, startPoint y: 90, endPoint x: 234, endPoint y: 91, distance: 34.9
click at [234, 91] on tr "January February March April May June July August September October November De…" at bounding box center [308, 91] width 492 height 18
click at [249, 89] on input "1,250,000.00" at bounding box center [258, 91] width 40 height 12
type input "125,000.00"
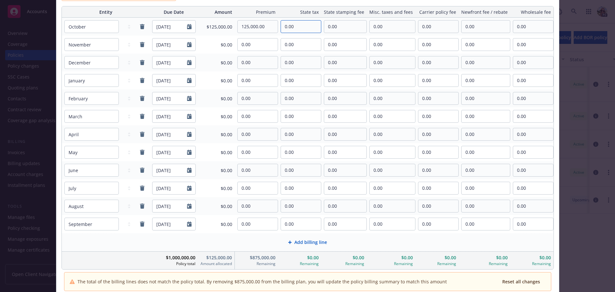
scroll to position [96, 0]
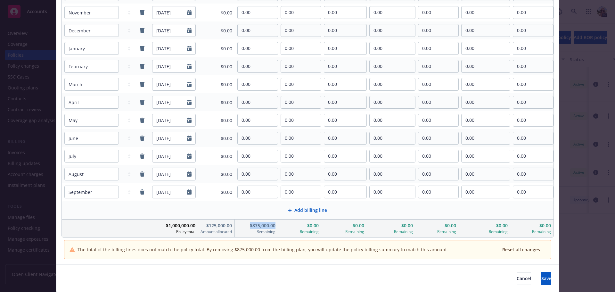
drag, startPoint x: 274, startPoint y: 228, endPoint x: 246, endPoint y: 228, distance: 27.5
click at [246, 228] on div "$875,000.00 Remaining" at bounding box center [256, 228] width 43 height 18
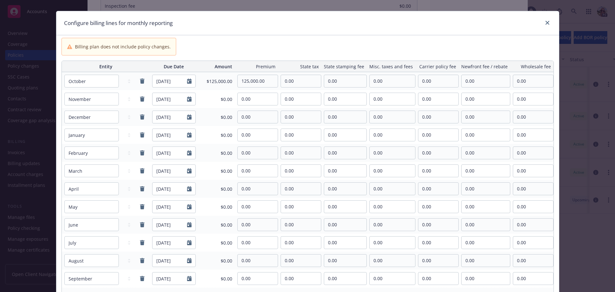
scroll to position [0, 0]
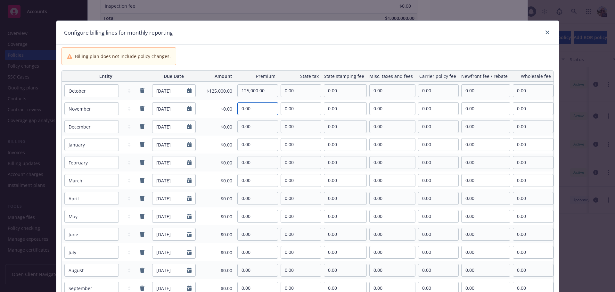
drag, startPoint x: 257, startPoint y: 107, endPoint x: 225, endPoint y: 106, distance: 31.4
click at [229, 108] on tr "January February March April May June July August September October November De…" at bounding box center [308, 109] width 492 height 18
type input "875,000.00"
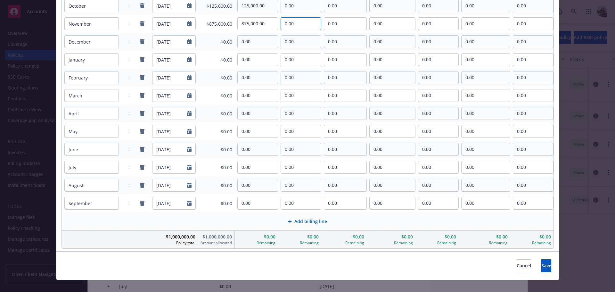
scroll to position [94, 0]
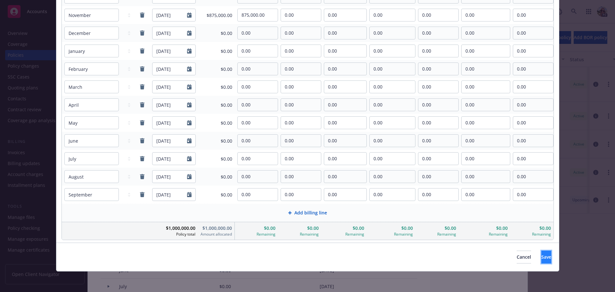
click at [541, 257] on button "Save" at bounding box center [546, 256] width 10 height 13
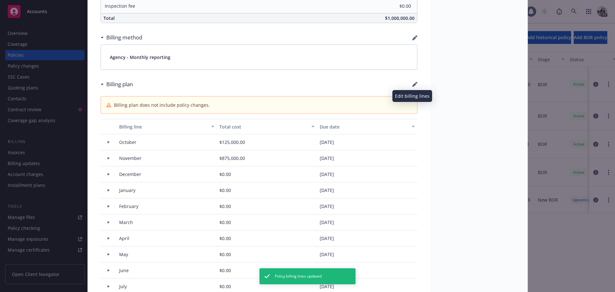
click at [413, 82] on icon "button" at bounding box center [414, 84] width 5 height 5
select select "October"
select select "November"
select select "December"
select select "February"
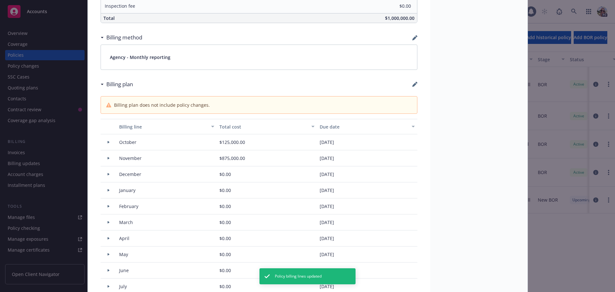
select select "March"
select select "April"
select select "May"
select select "June"
select select "July"
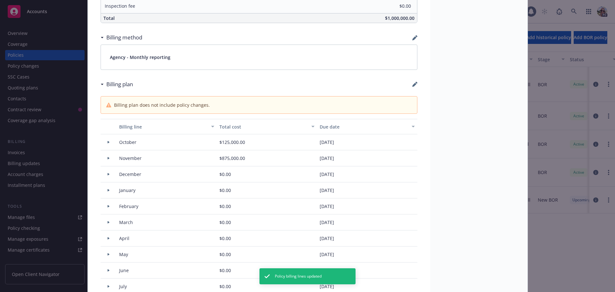
select select "August"
select select "September"
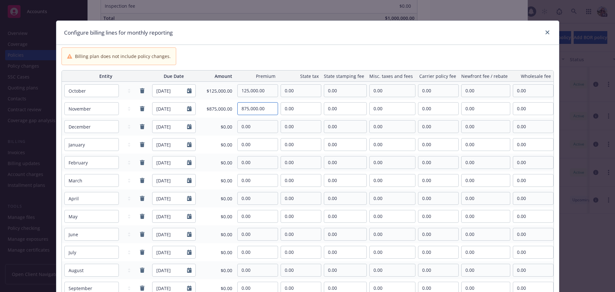
drag, startPoint x: 267, startPoint y: 107, endPoint x: 200, endPoint y: 101, distance: 67.6
click at [197, 107] on tr "January February March April May June July August September October November De…" at bounding box center [308, 109] width 492 height 18
click at [257, 110] on input "1,370,000.00" at bounding box center [258, 108] width 40 height 12
type input "137,000.00"
drag, startPoint x: 262, startPoint y: 125, endPoint x: 227, endPoint y: 125, distance: 35.6
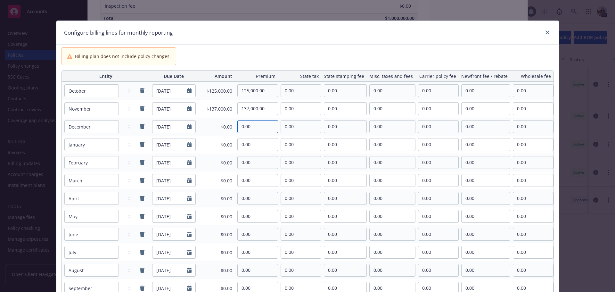
click at [227, 125] on tr "January February March April May June July August September October November De…" at bounding box center [308, 127] width 492 height 18
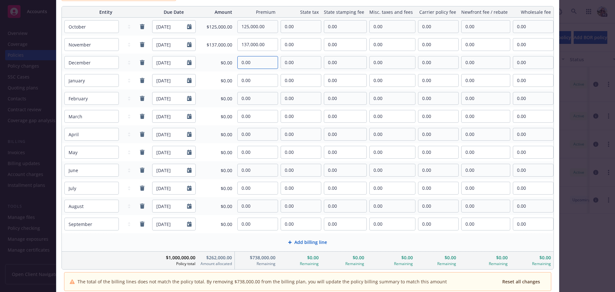
scroll to position [32, 0]
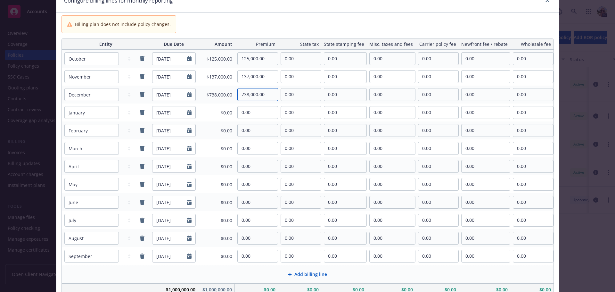
type input "738,000.00"
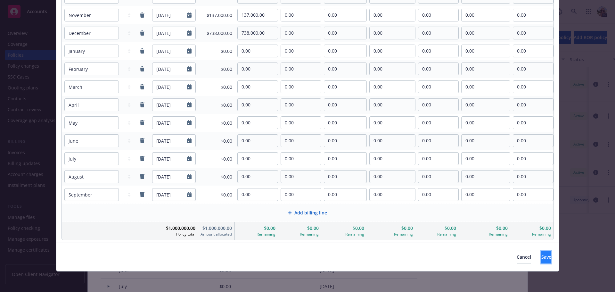
click at [541, 253] on button "Save" at bounding box center [546, 256] width 10 height 13
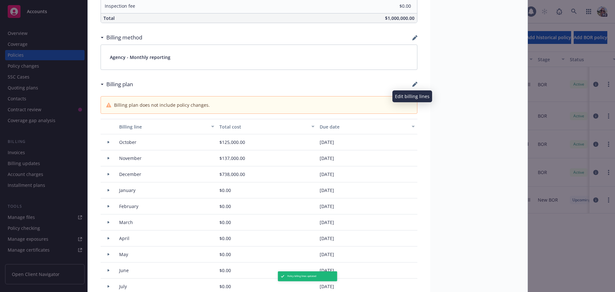
click at [412, 84] on icon "button" at bounding box center [414, 85] width 4 height 4
select select "October"
select select "November"
select select "December"
select select "February"
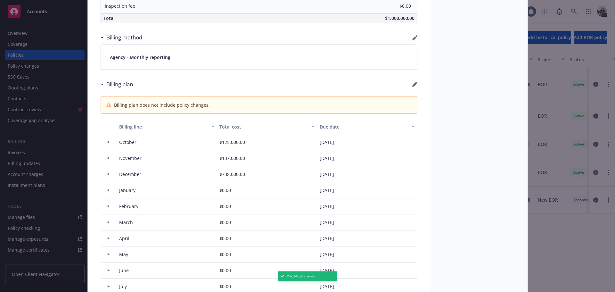
select select "March"
select select "April"
select select "May"
select select "June"
select select "July"
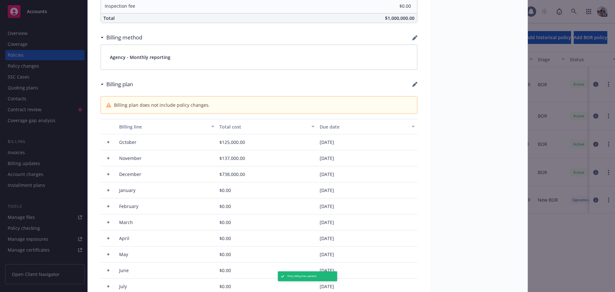
select select "August"
select select "September"
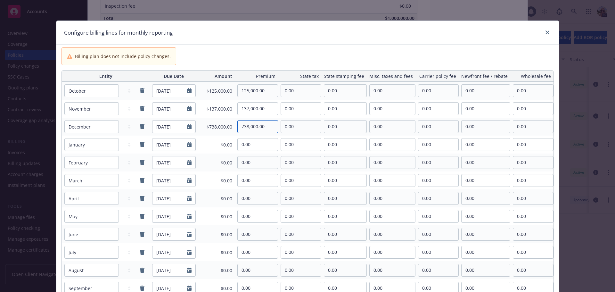
drag, startPoint x: 267, startPoint y: 127, endPoint x: 240, endPoint y: 127, distance: 27.5
click at [240, 127] on input "738,000.00" at bounding box center [258, 126] width 40 height 12
click at [247, 125] on input "738,000.00" at bounding box center [258, 126] width 40 height 12
click at [233, 127] on tr "January February March April May June July August September October November De…" at bounding box center [308, 127] width 492 height 18
type input "900,000.00"
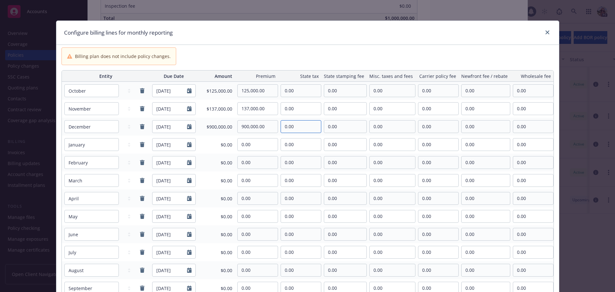
scroll to position [118, 0]
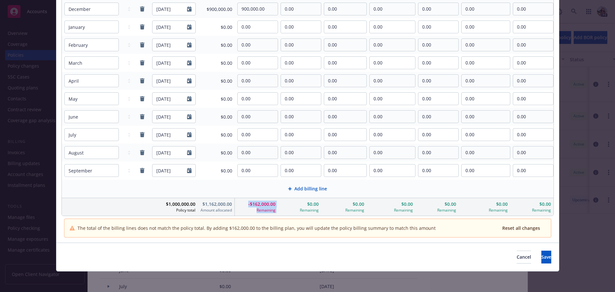
drag, startPoint x: 280, startPoint y: 203, endPoint x: 245, endPoint y: 203, distance: 34.6
click at [245, 203] on tr "$1,000,000.00 Policy total $1,162,000.00 Amount allocated -$162,000.00 Remainin…" at bounding box center [308, 207] width 492 height 18
click at [247, 255] on div "Cancel Save" at bounding box center [307, 256] width 487 height 13
click at [541, 258] on span "Save" at bounding box center [546, 257] width 10 height 6
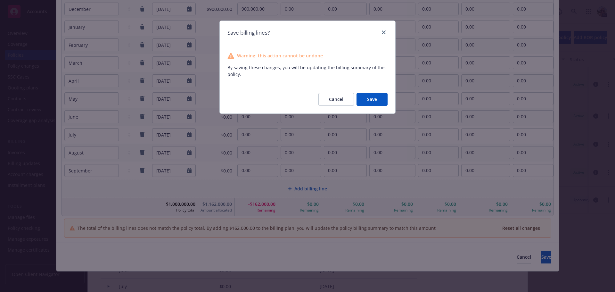
click at [377, 97] on button "Save" at bounding box center [371, 99] width 31 height 13
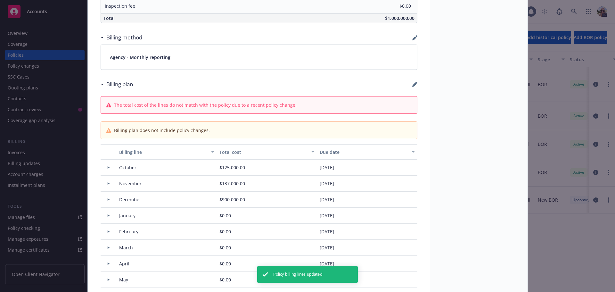
type input "$1,162,000.00"
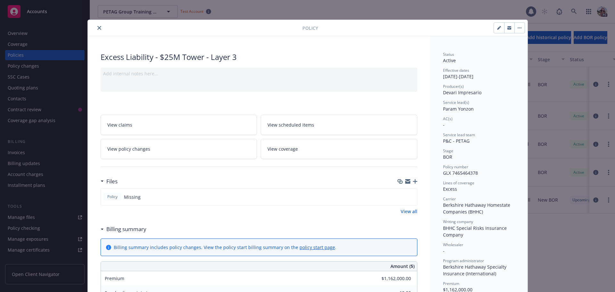
scroll to position [0, 0]
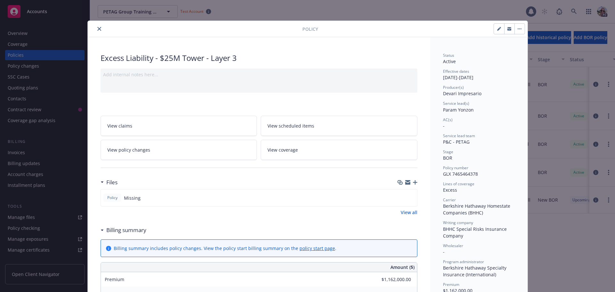
click at [97, 28] on icon "close" at bounding box center [99, 29] width 4 height 4
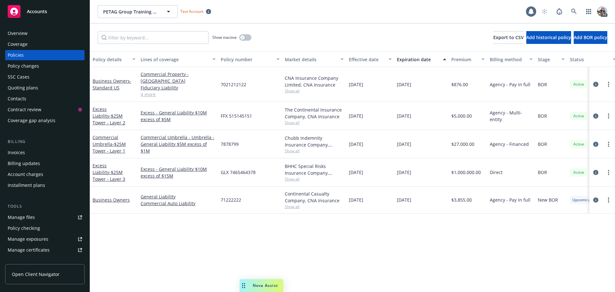
click at [11, 150] on div "Invoices" at bounding box center [16, 152] width 17 height 10
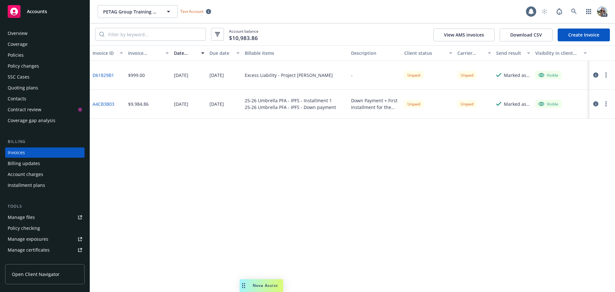
click at [589, 32] on link "Create Invoice" at bounding box center [584, 35] width 52 height 13
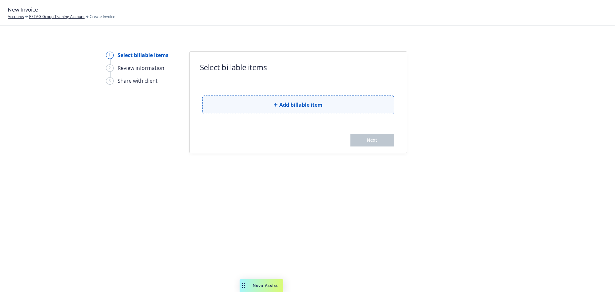
click at [256, 104] on button "Add billable item" at bounding box center [298, 104] width 192 height 19
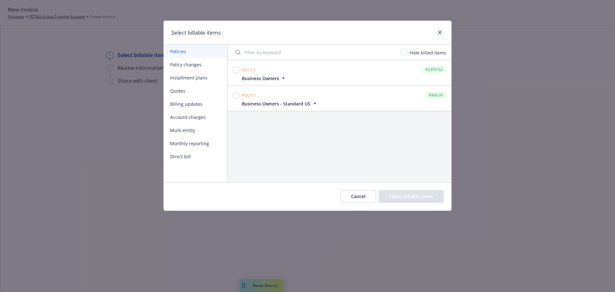
click at [185, 143] on button "Monthly reporting" at bounding box center [196, 143] width 64 height 13
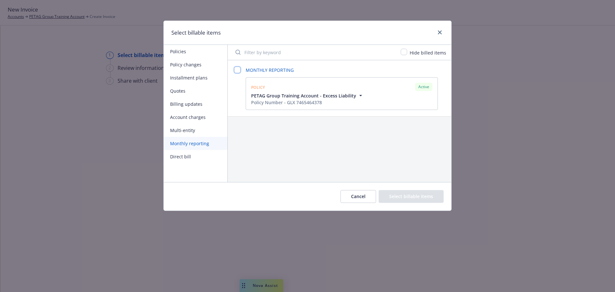
click at [240, 69] on input "checkbox" at bounding box center [237, 70] width 6 height 6
checkbox input "false"
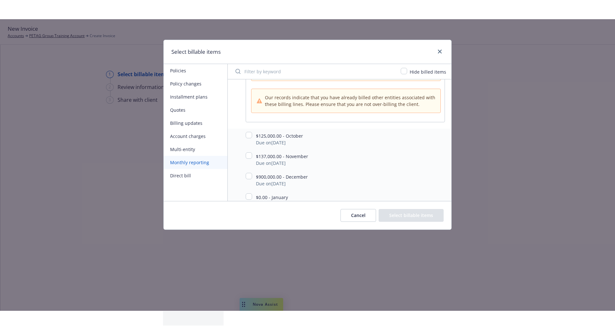
scroll to position [96, 0]
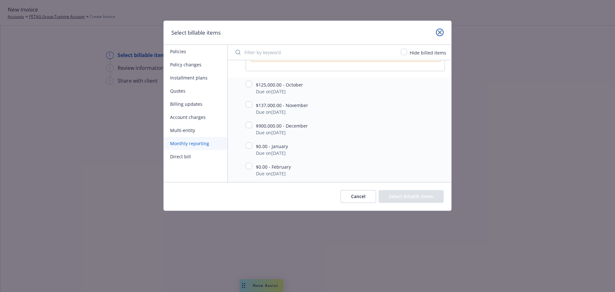
click at [442, 31] on link "close" at bounding box center [440, 33] width 8 height 8
